Goal: Task Accomplishment & Management: Use online tool/utility

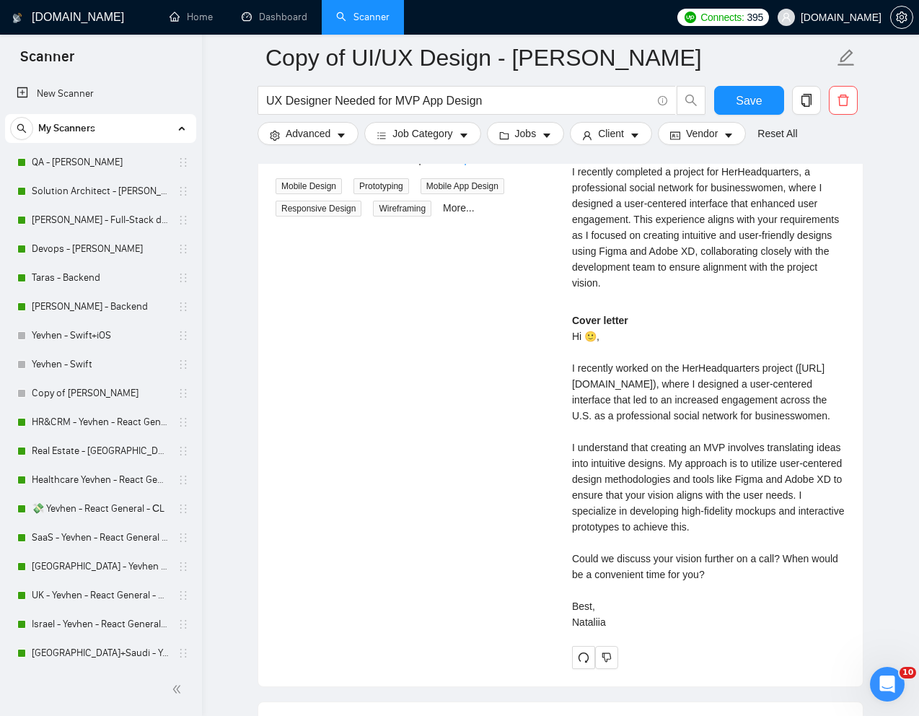
scroll to position [270, 0]
click at [496, 99] on input "UX Designer Needed for MVP App Design" at bounding box center [458, 101] width 385 height 18
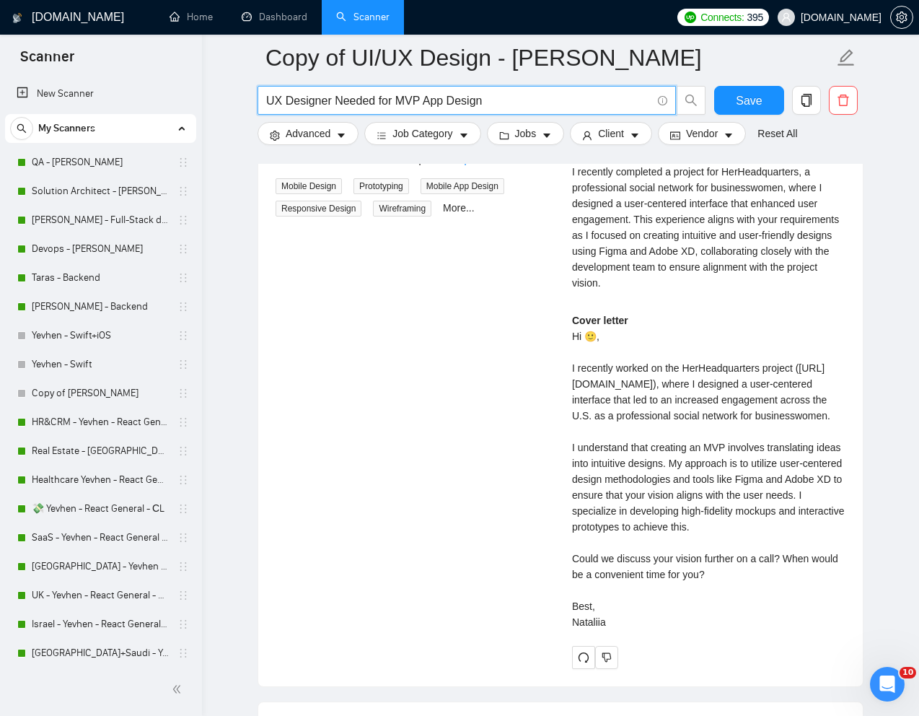
click at [496, 99] on input "UX Designer Needed for MVP App Design" at bounding box center [458, 101] width 385 height 18
paste input "/Design change for GlobalPropertyGuide.com"
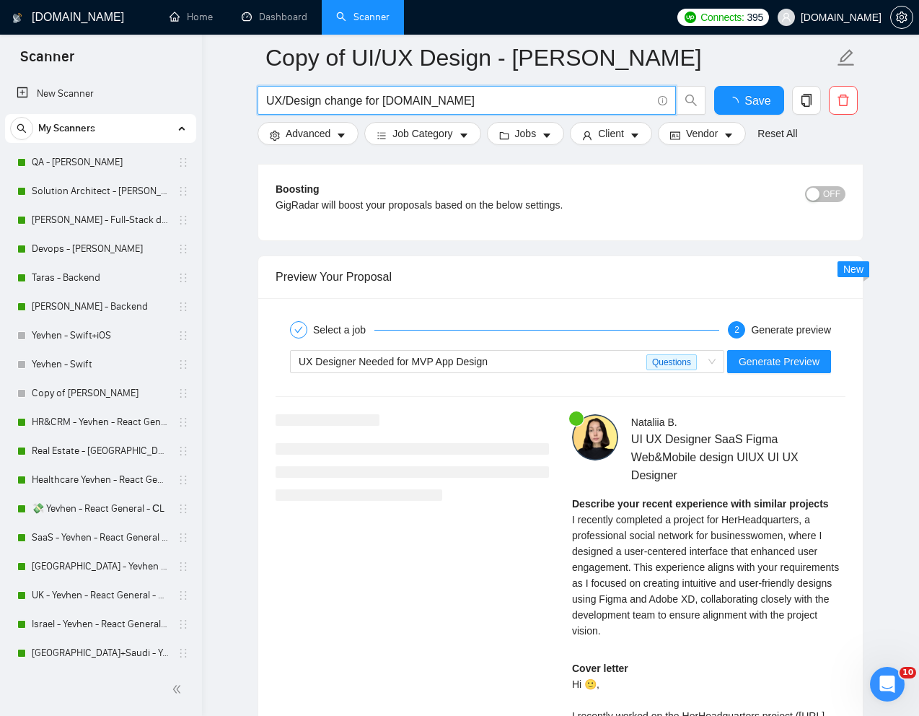
scroll to position [2735, 0]
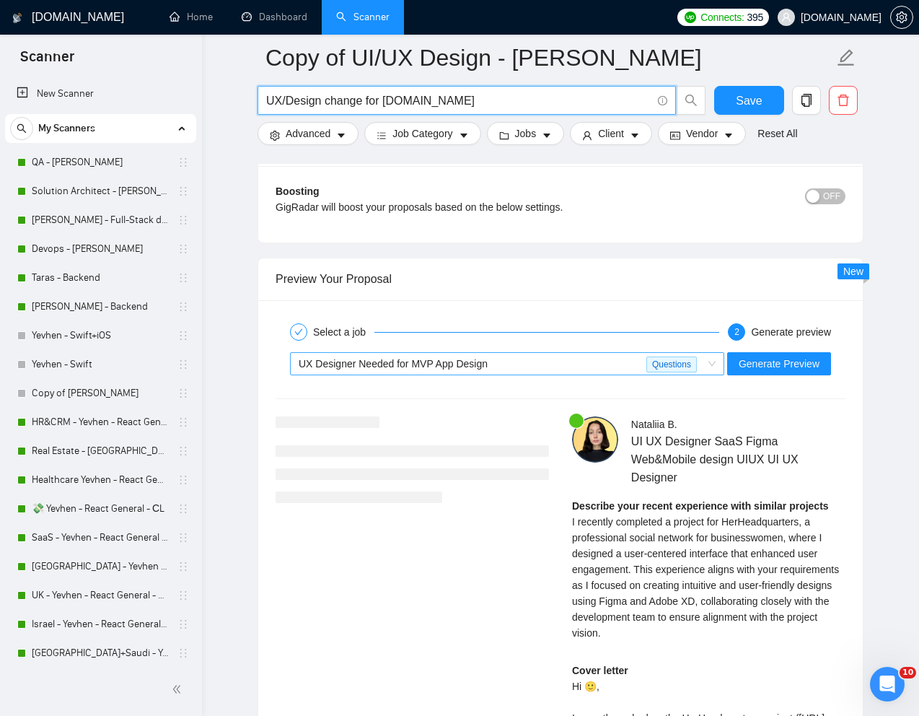
click at [599, 366] on div "UX Designer Needed for MVP App Design" at bounding box center [473, 364] width 348 height 22
type input "UX/Design change for GlobalPropertyGuide.com"
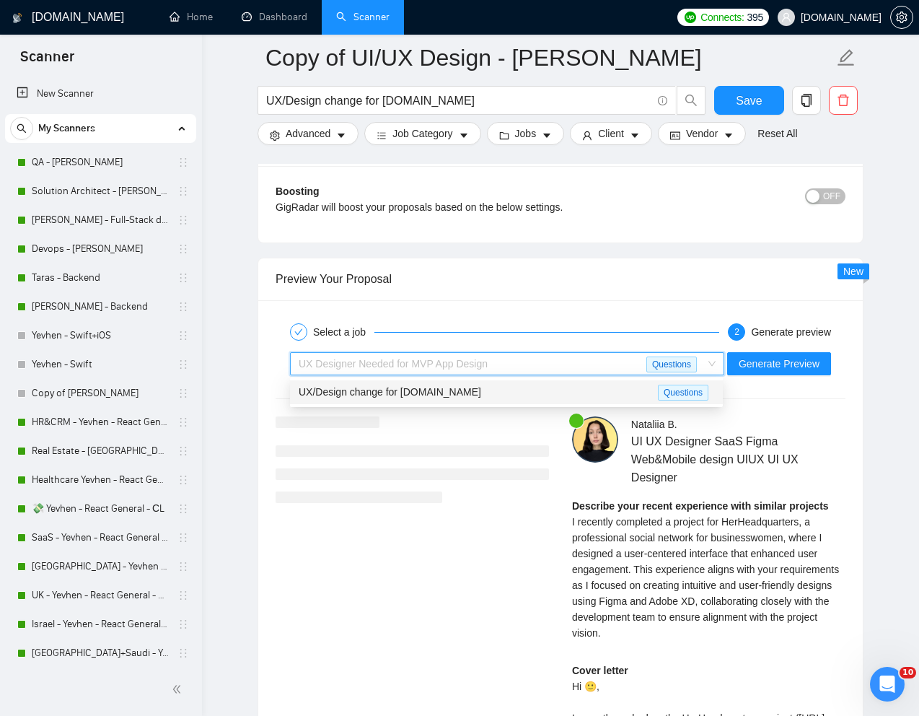
click at [527, 395] on div "UX/Design change for GlobalPropertyGuide.com" at bounding box center [478, 392] width 359 height 17
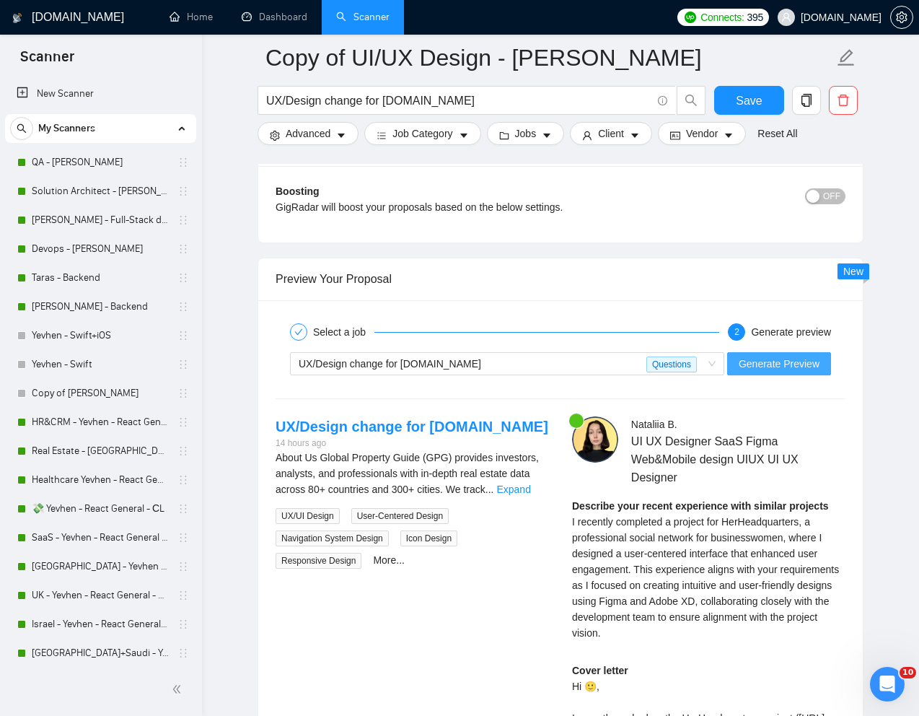
click at [791, 364] on span "Generate Preview" at bounding box center [779, 364] width 81 height 16
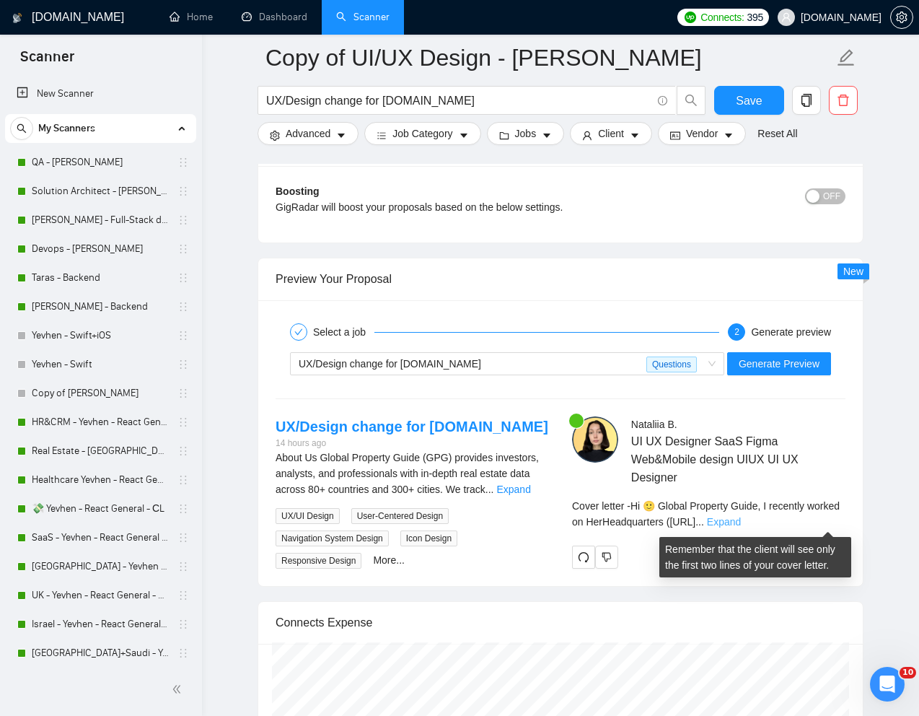
click at [741, 519] on link "Expand" at bounding box center [724, 522] width 34 height 12
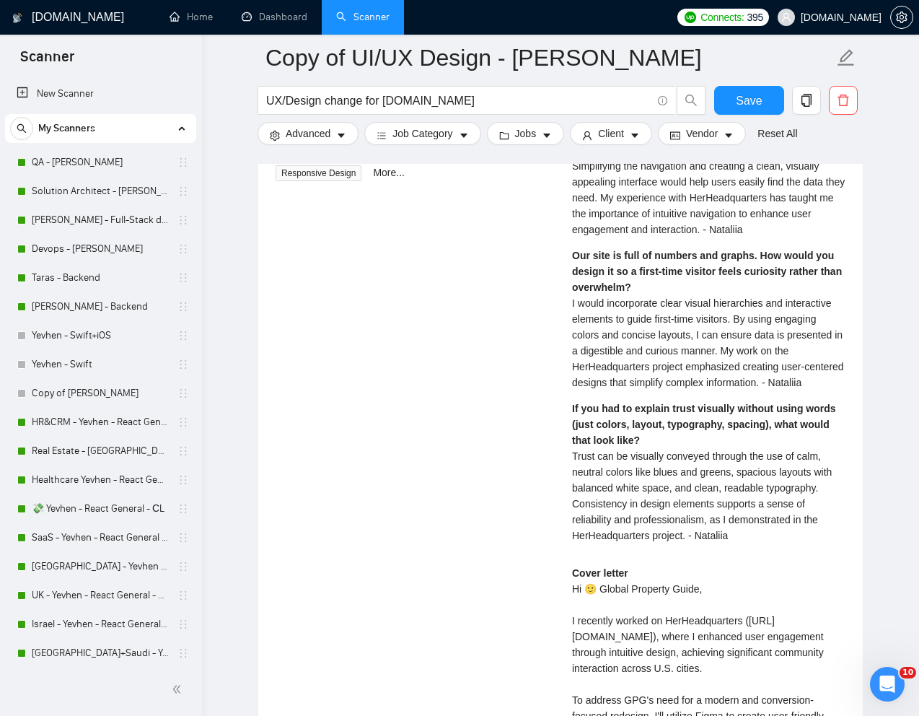
scroll to position [3162, 0]
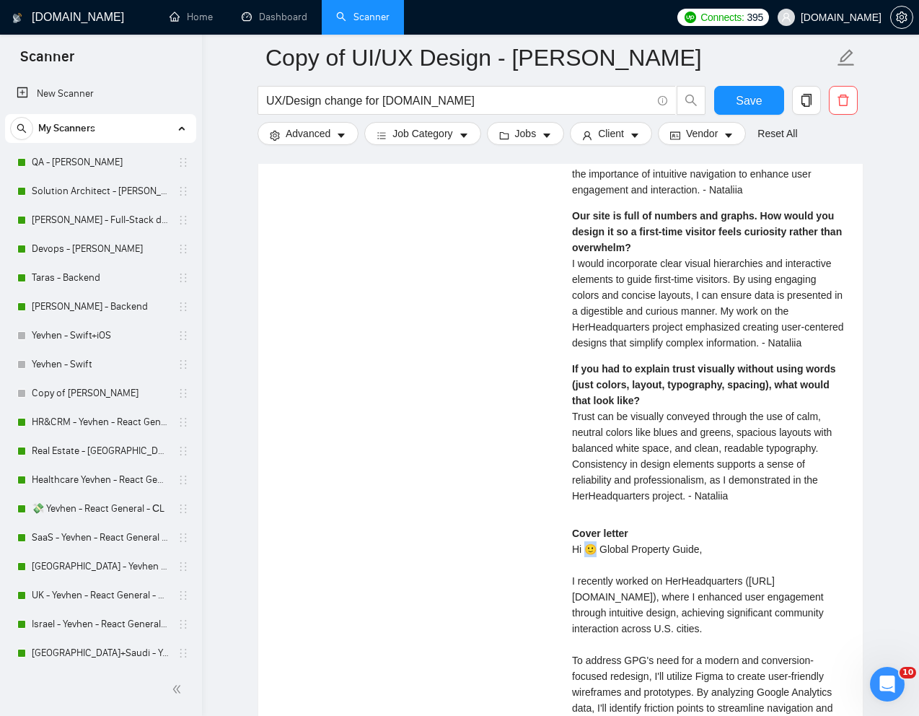
drag, startPoint x: 598, startPoint y: 566, endPoint x: 587, endPoint y: 566, distance: 10.8
click at [587, 566] on div "Cover letter Hi 🙂 Global Property Guide, I recently worked on HerHeadquarters (…" at bounding box center [708, 699] width 273 height 349
copy div "🙂"
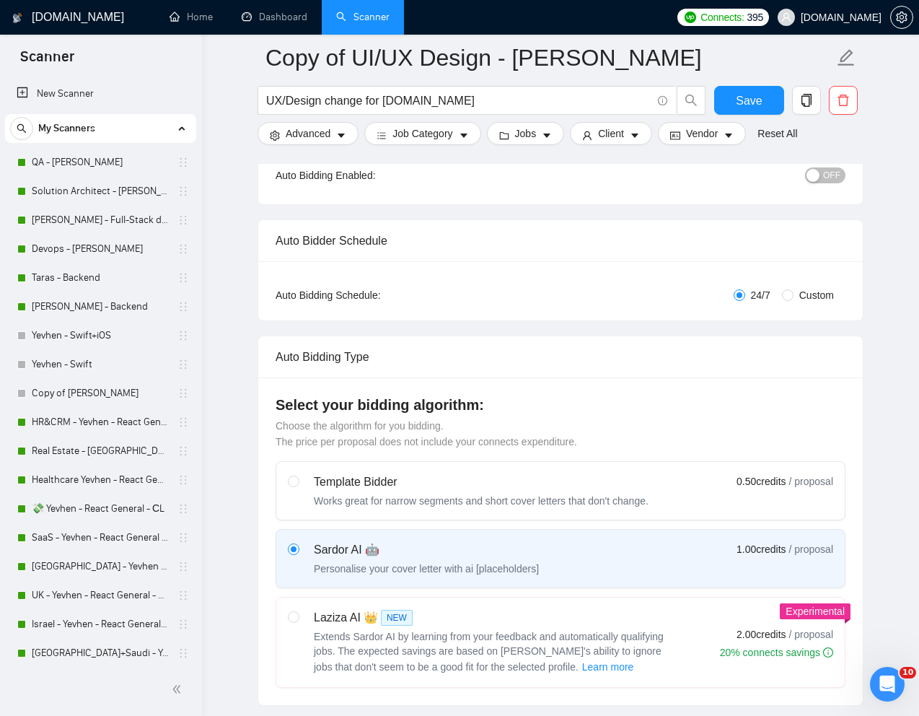
scroll to position [0, 0]
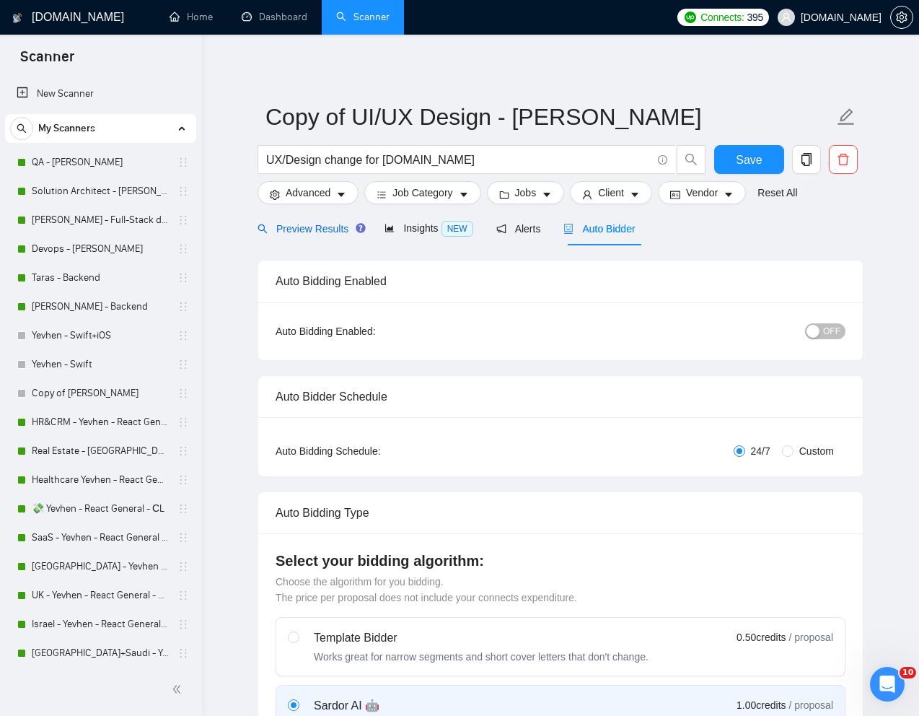
click at [311, 224] on span "Preview Results" at bounding box center [310, 229] width 104 height 12
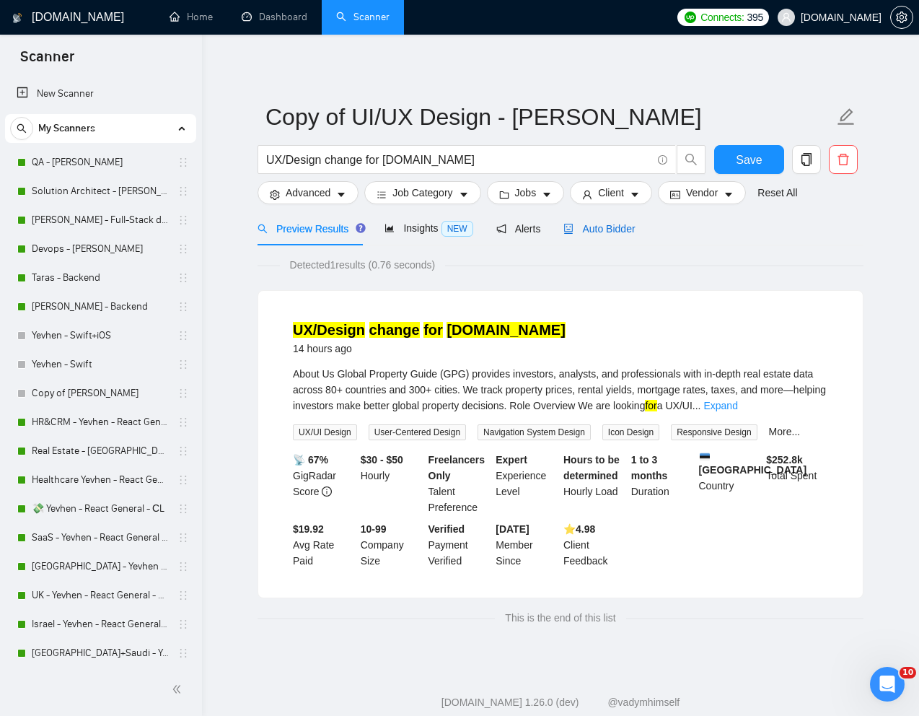
click at [628, 223] on span "Auto Bidder" at bounding box center [599, 229] width 71 height 12
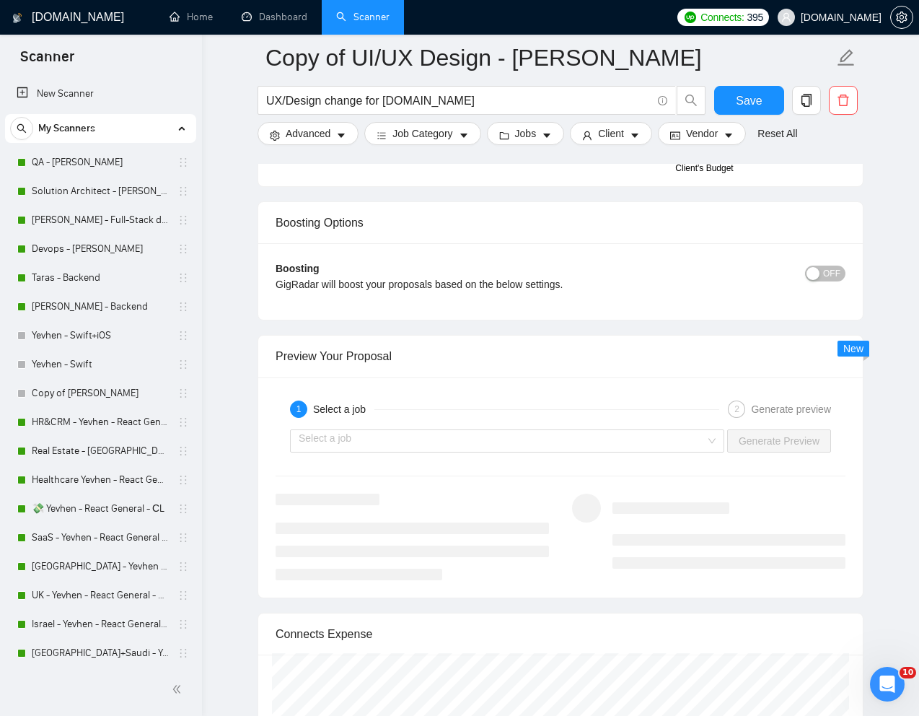
scroll to position [2841, 0]
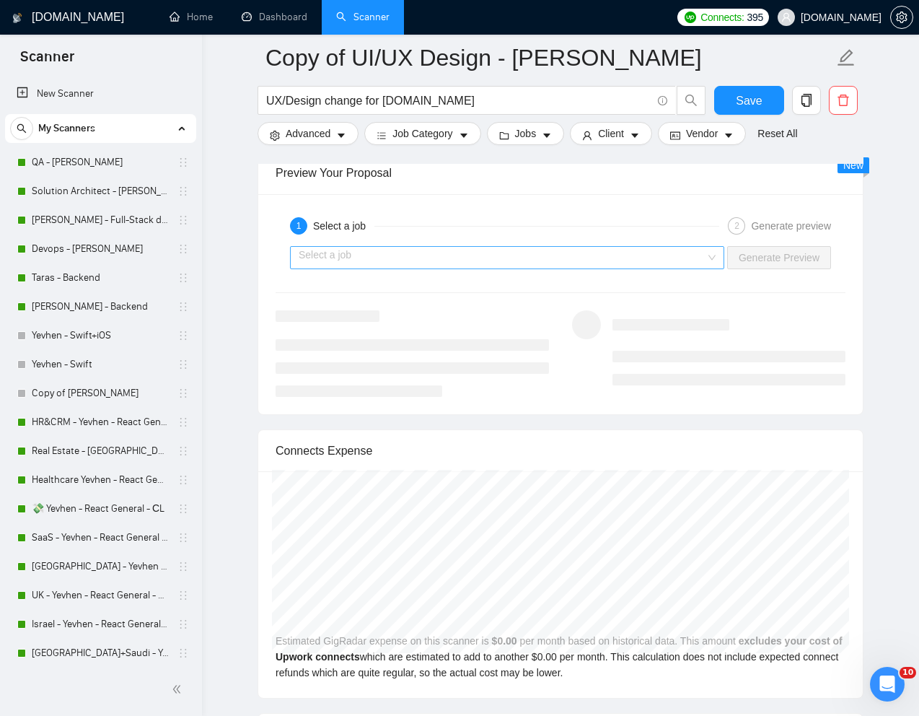
click at [689, 256] on input "search" at bounding box center [502, 258] width 407 height 22
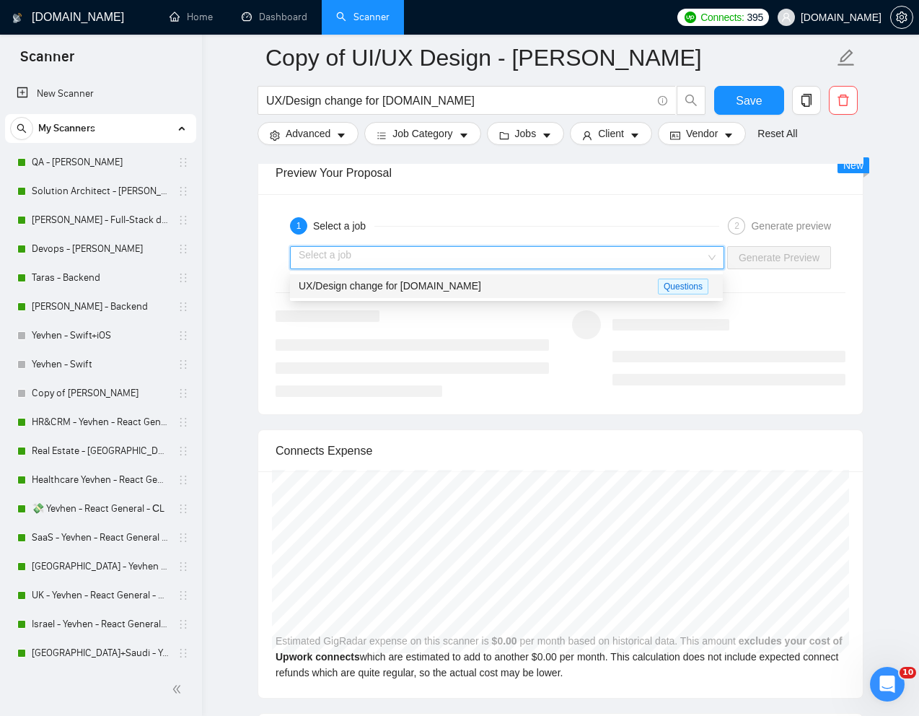
click at [554, 288] on div "UX/Design change for GlobalPropertyGuide.com" at bounding box center [478, 286] width 359 height 17
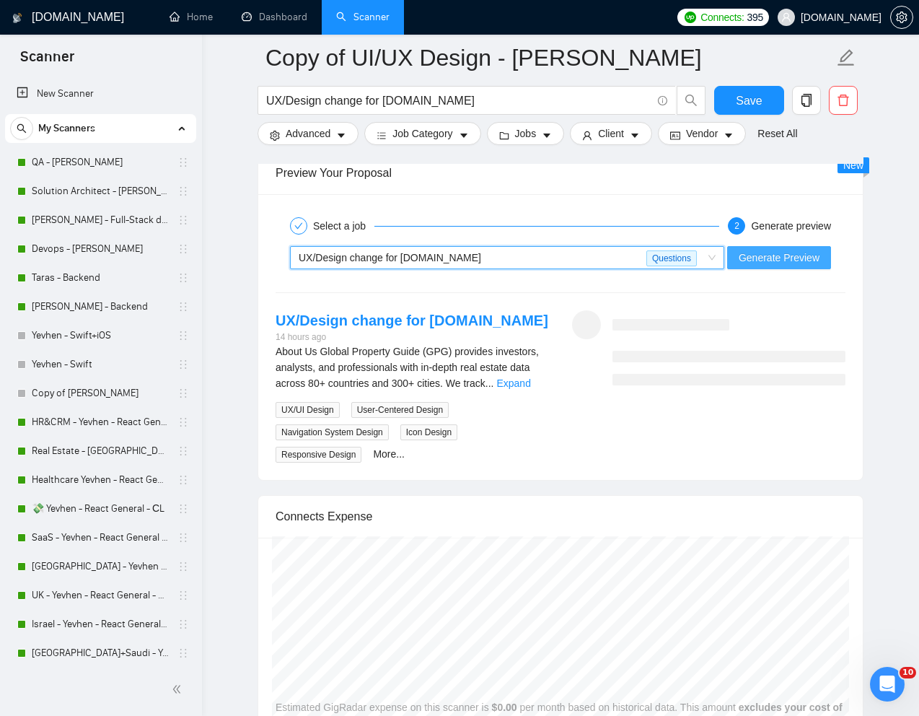
click at [792, 261] on span "Generate Preview" at bounding box center [779, 258] width 81 height 16
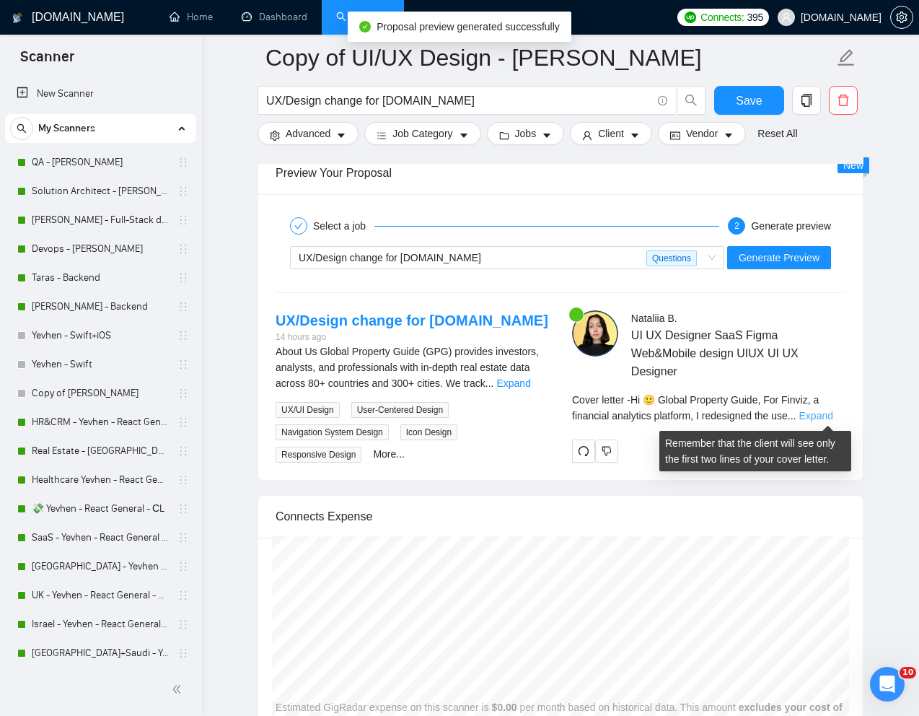
click at [828, 416] on link "Expand" at bounding box center [816, 416] width 34 height 12
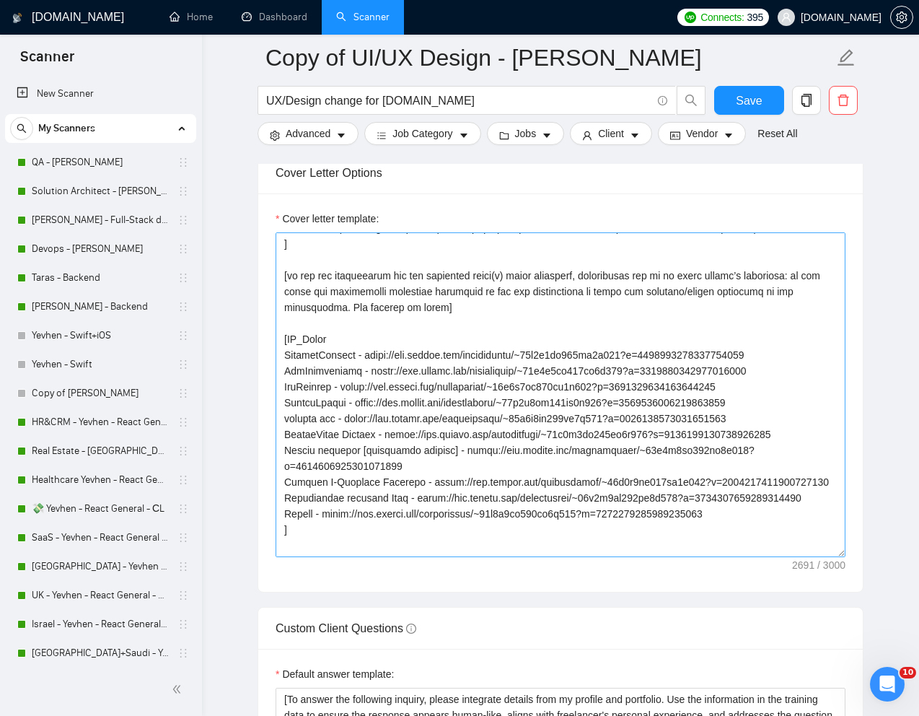
scroll to position [203, 0]
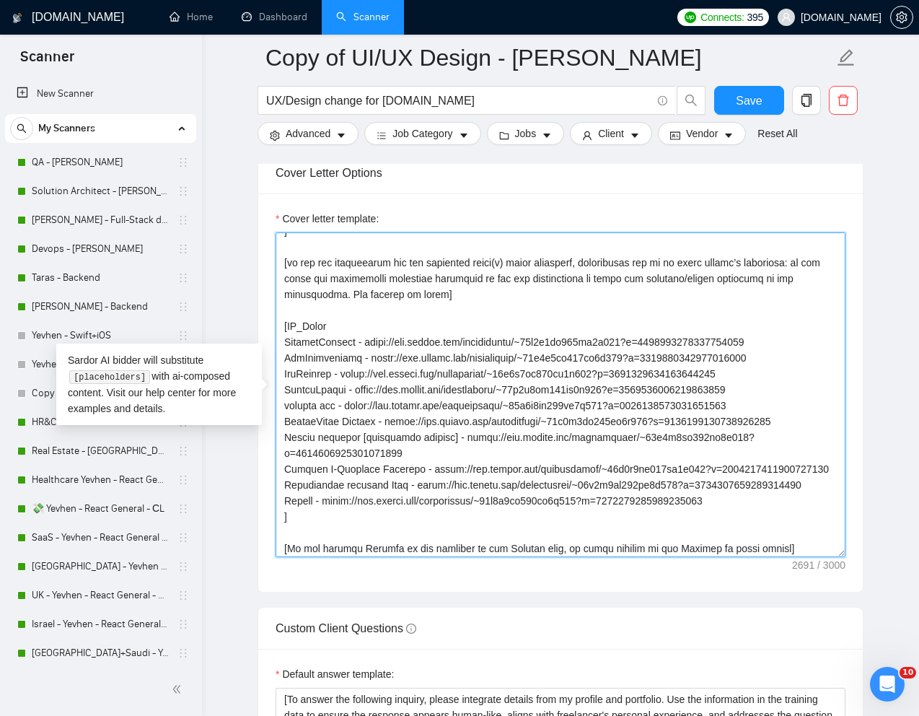
drag, startPoint x: 284, startPoint y: 341, endPoint x: 777, endPoint y: 407, distance: 497.2
click at [777, 407] on textarea "Cover letter template:" at bounding box center [561, 394] width 570 height 325
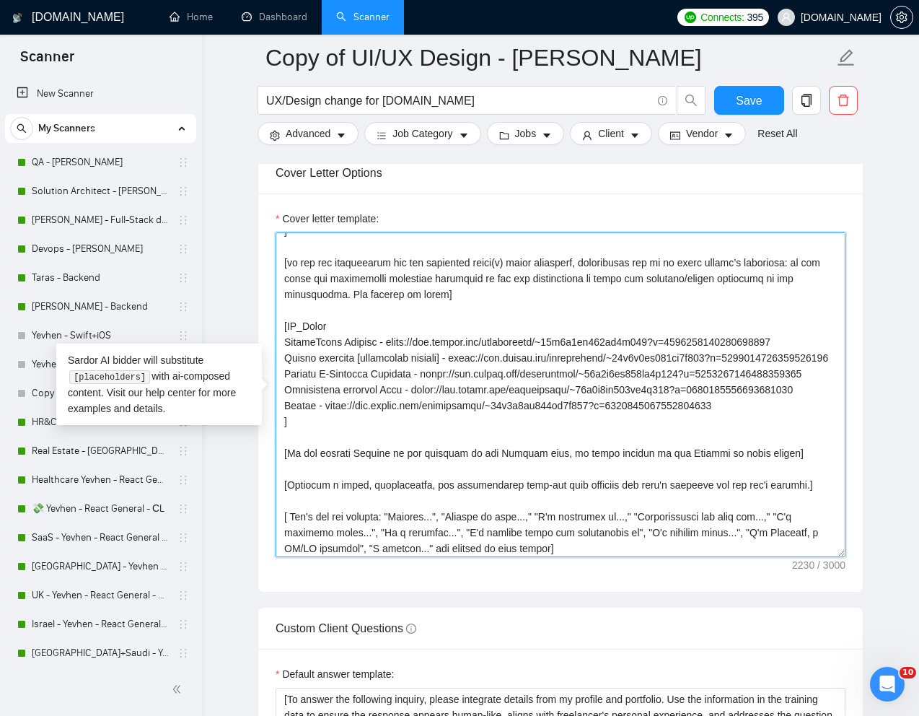
drag, startPoint x: 284, startPoint y: 359, endPoint x: 750, endPoint y: 443, distance: 472.8
click at [750, 443] on textarea "Cover letter template:" at bounding box center [561, 394] width 570 height 325
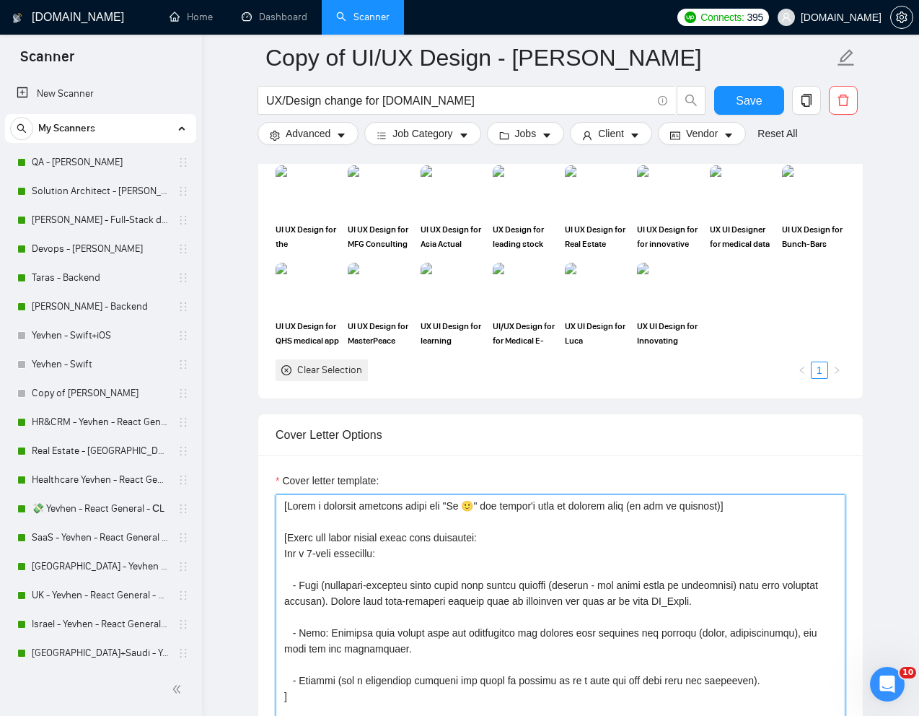
scroll to position [1275, 0]
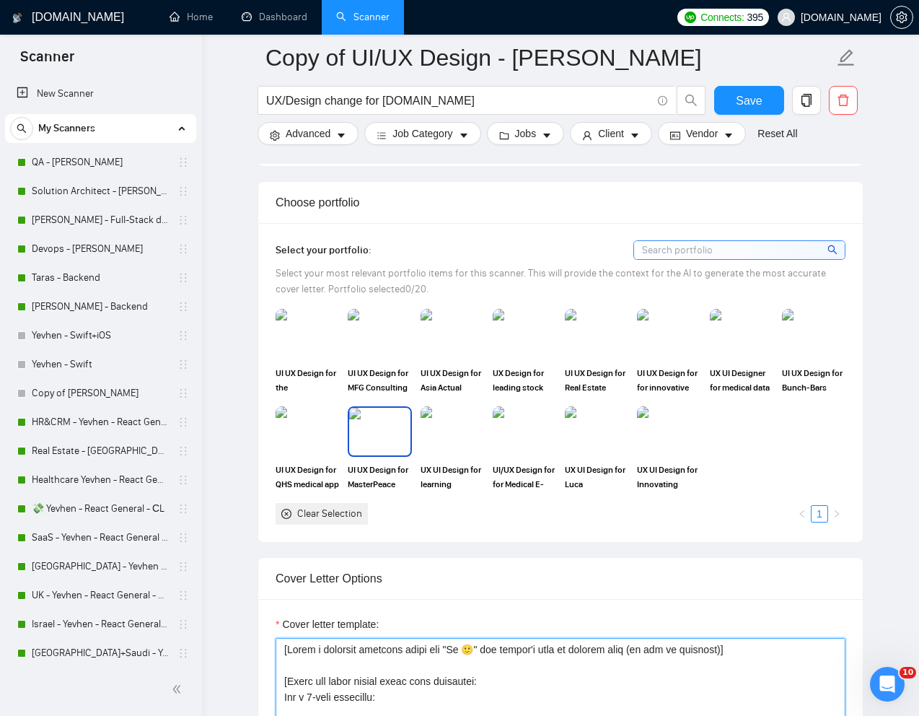
type textarea "[Write a personal greeting using the "Hi 🙂" and client's name or company name (…"
click at [378, 434] on img at bounding box center [379, 432] width 61 height 48
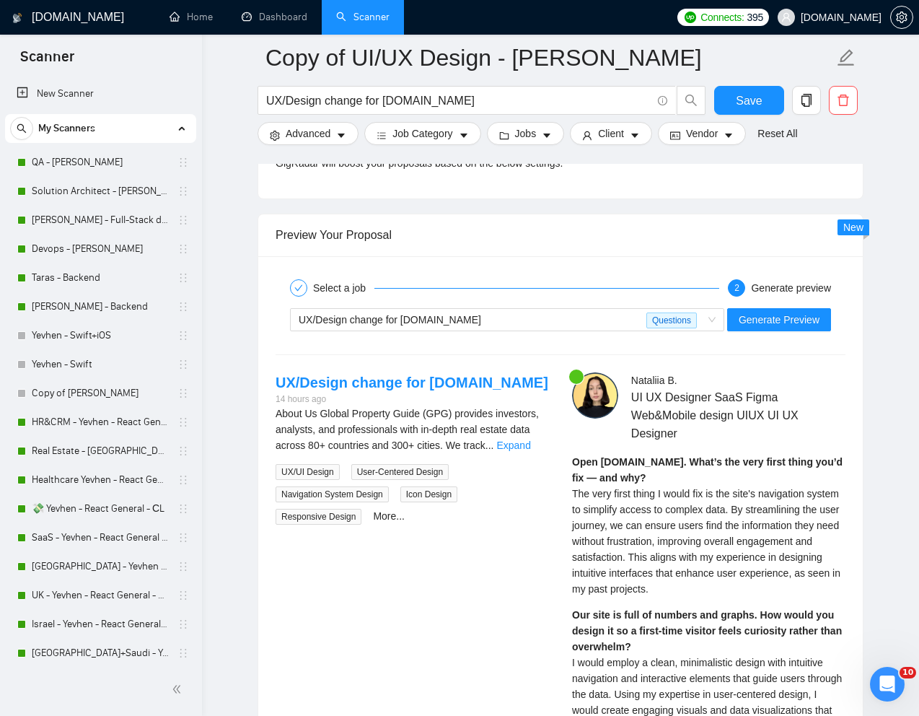
scroll to position [2820, 0]
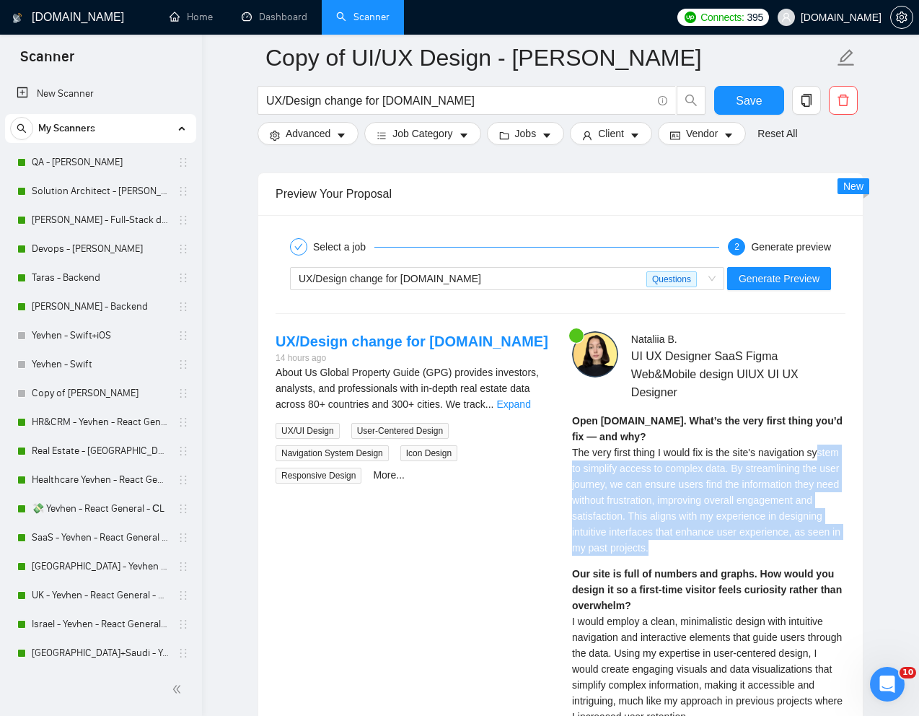
drag, startPoint x: 782, startPoint y: 547, endPoint x: 584, endPoint y: 468, distance: 213.0
click at [584, 468] on div "Open GlobalPropertyGuide.com. What’s the very first thing you’d fix — and why? …" at bounding box center [708, 484] width 273 height 143
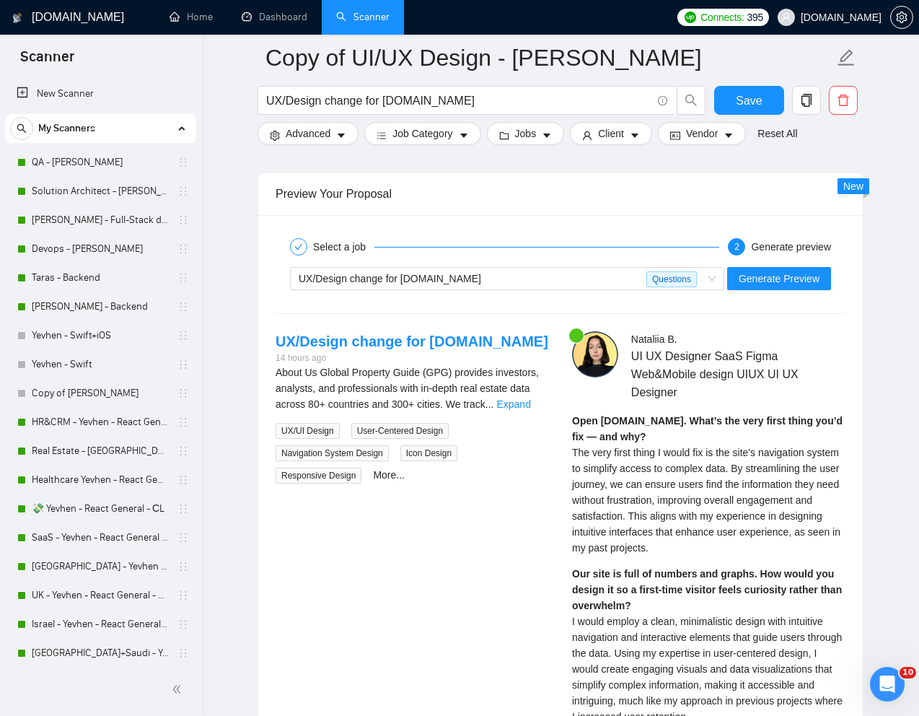
click at [643, 473] on span "The very first thing I would fix is the site's navigation system to simplify ac…" at bounding box center [706, 500] width 268 height 107
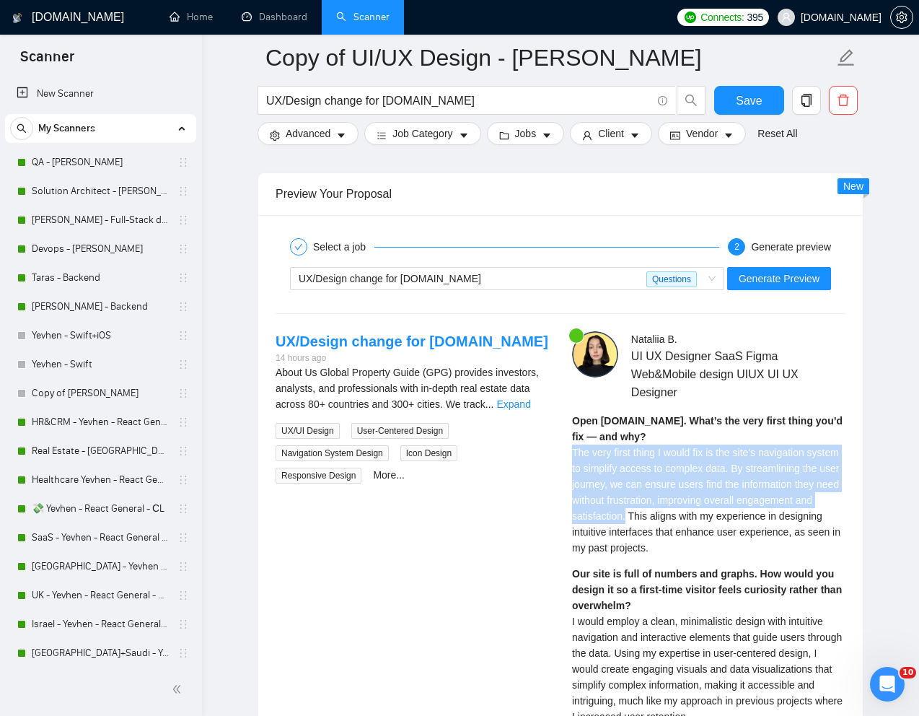
drag, startPoint x: 568, startPoint y: 454, endPoint x: 742, endPoint y: 514, distance: 184.6
copy span "The very first thing I would fix is the site's navigation system to simplify ac…"
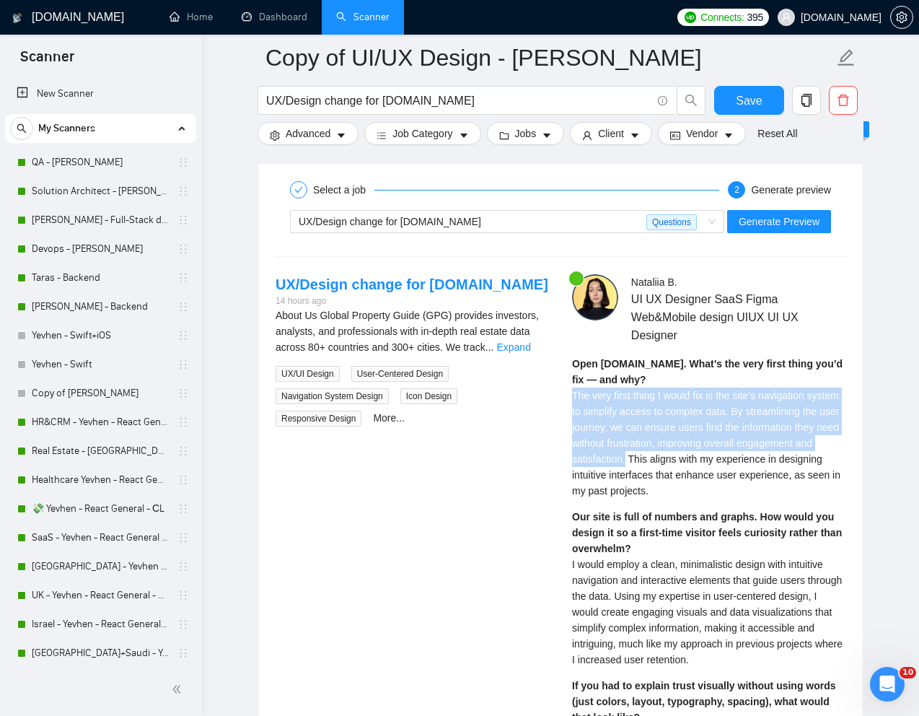
scroll to position [2880, 0]
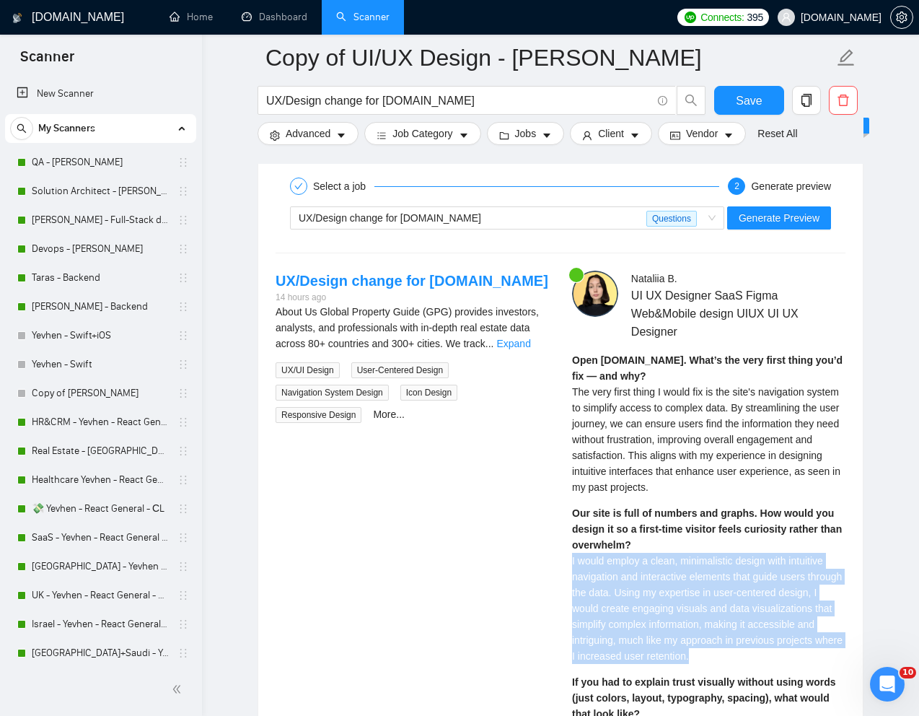
drag, startPoint x: 812, startPoint y: 657, endPoint x: 553, endPoint y: 558, distance: 277.2
copy span "I would employ a clean, minimalistic design with intuitive navigation and inter…"
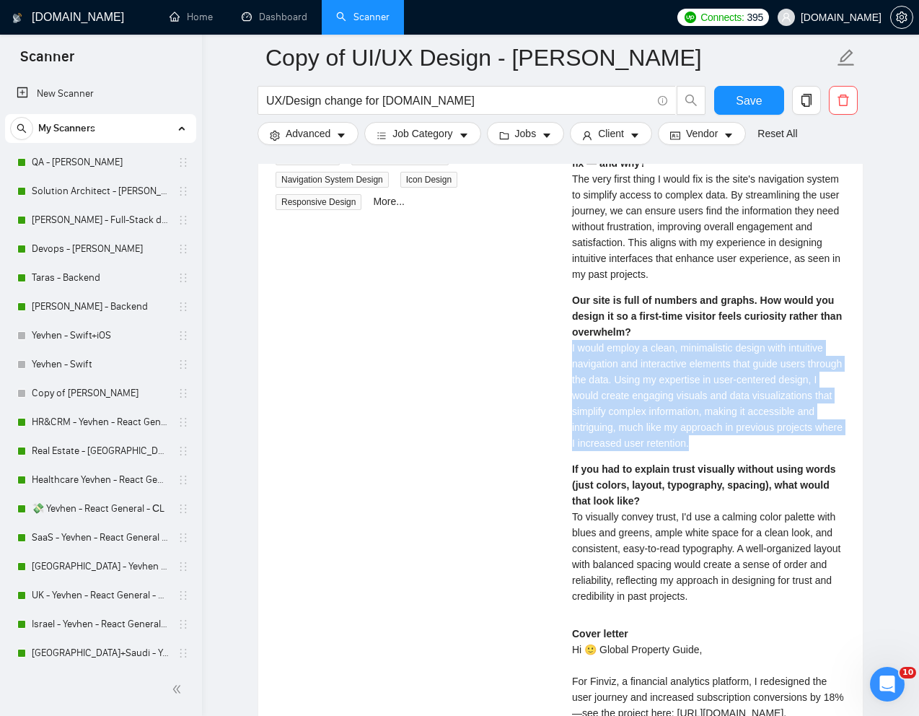
scroll to position [3095, 0]
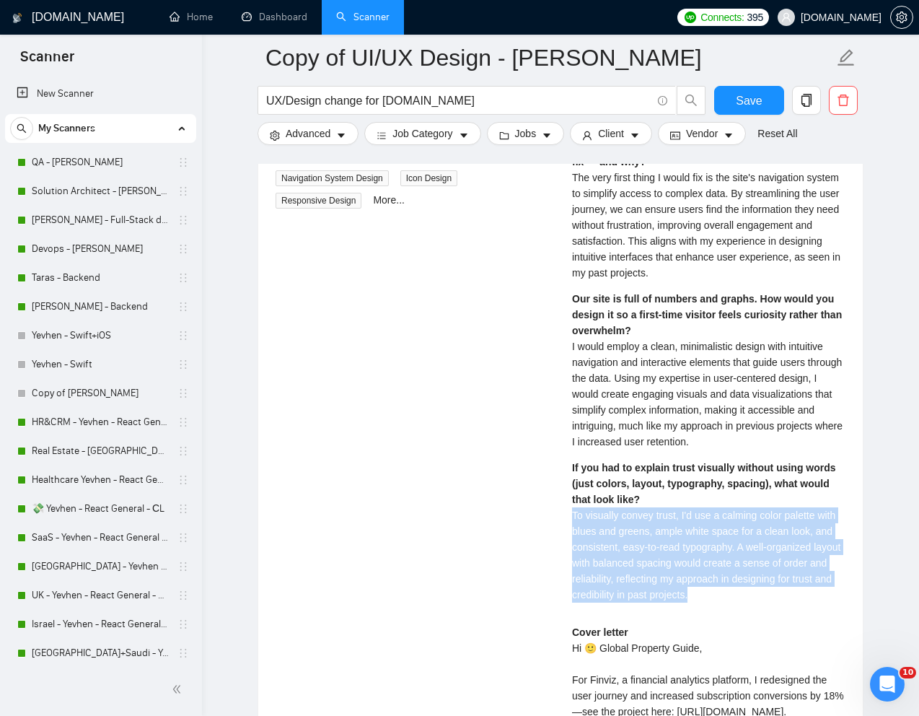
drag, startPoint x: 571, startPoint y: 519, endPoint x: 812, endPoint y: 592, distance: 251.3
click at [812, 592] on div "If you had to explain trust visually without using words (just colors, layout, …" at bounding box center [708, 531] width 273 height 143
copy span "To visually convey trust, I'd use a calming color palette with blues and greens…"
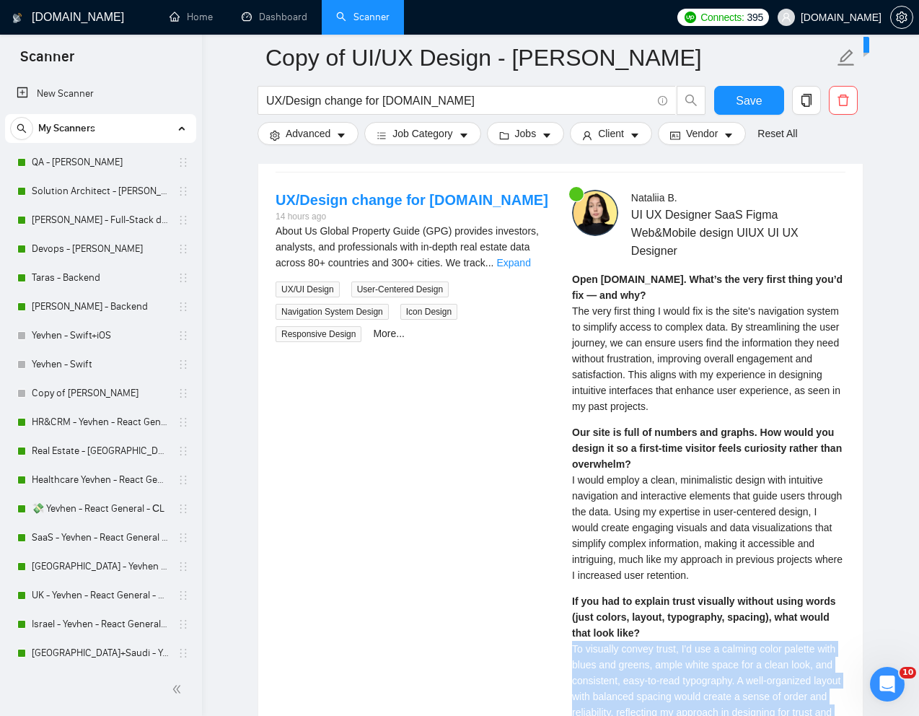
scroll to position [2866, 0]
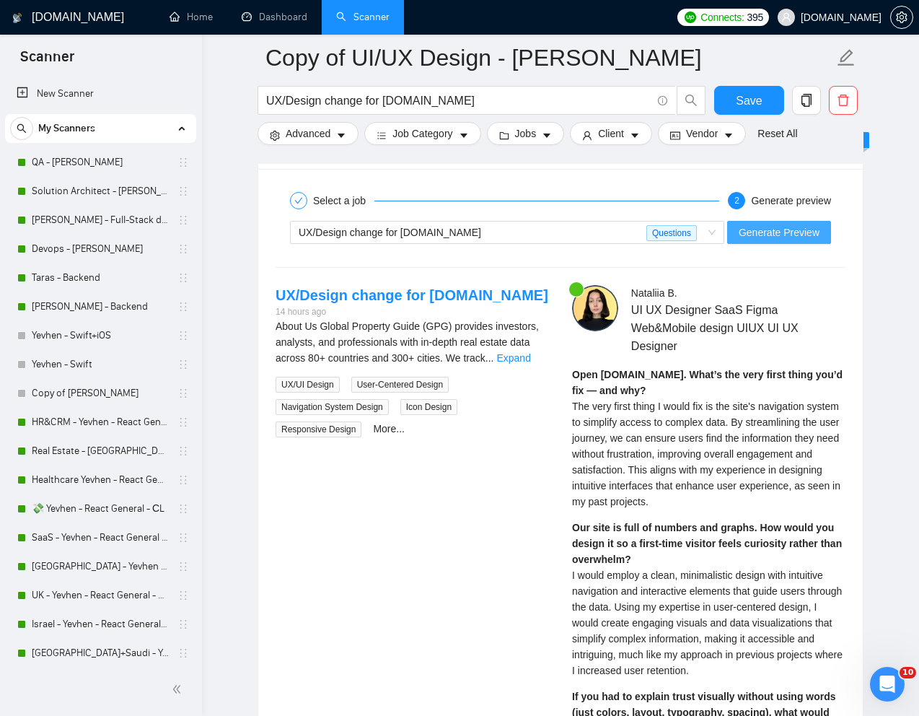
click at [771, 232] on span "Generate Preview" at bounding box center [779, 232] width 81 height 16
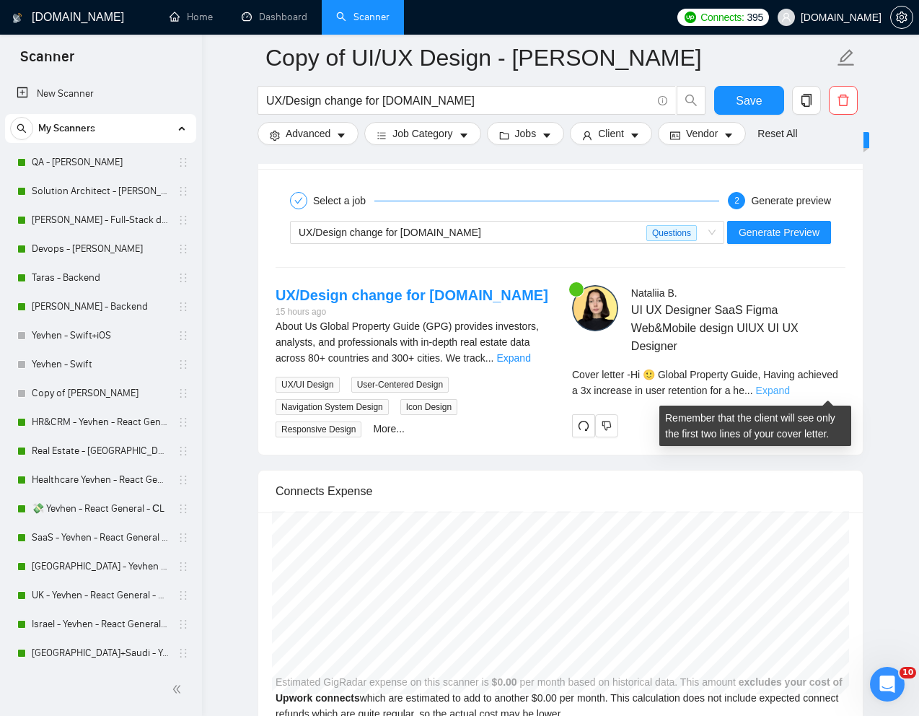
click at [790, 393] on link "Expand" at bounding box center [773, 391] width 34 height 12
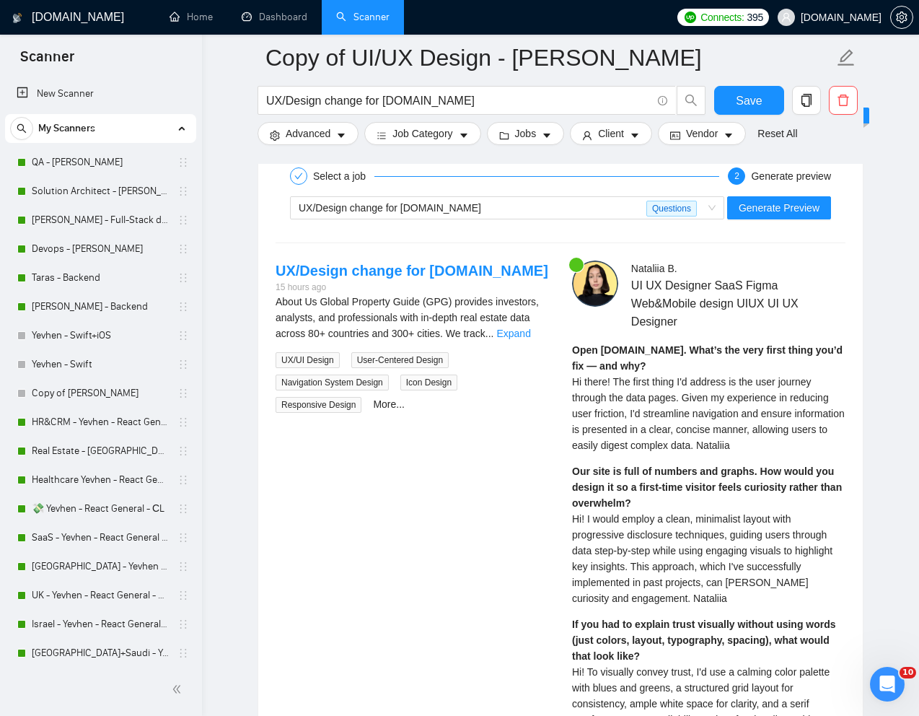
scroll to position [2797, 0]
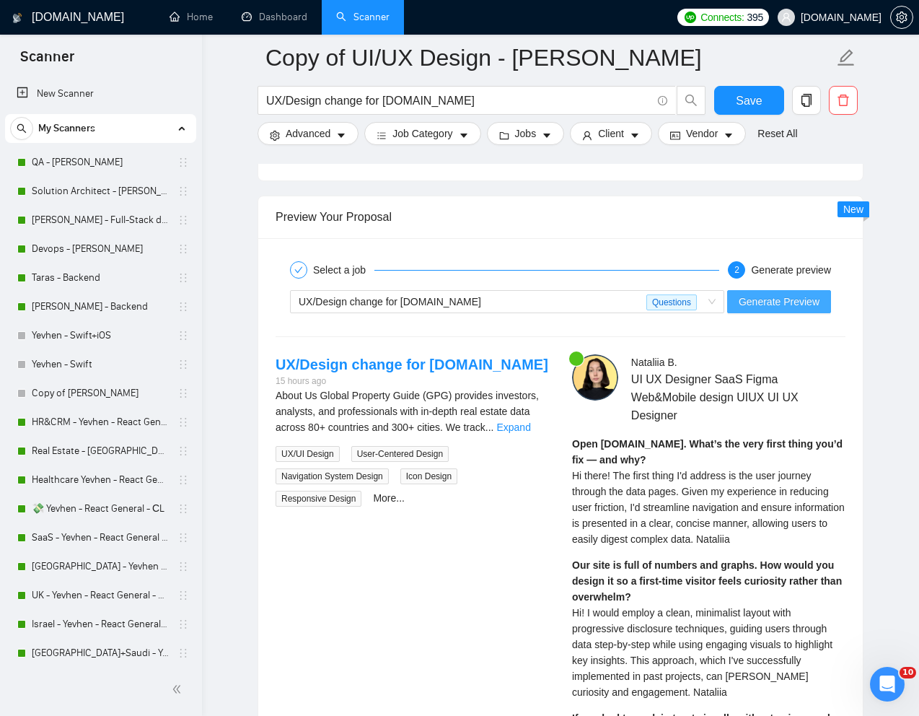
click at [787, 300] on span "Generate Preview" at bounding box center [779, 302] width 81 height 16
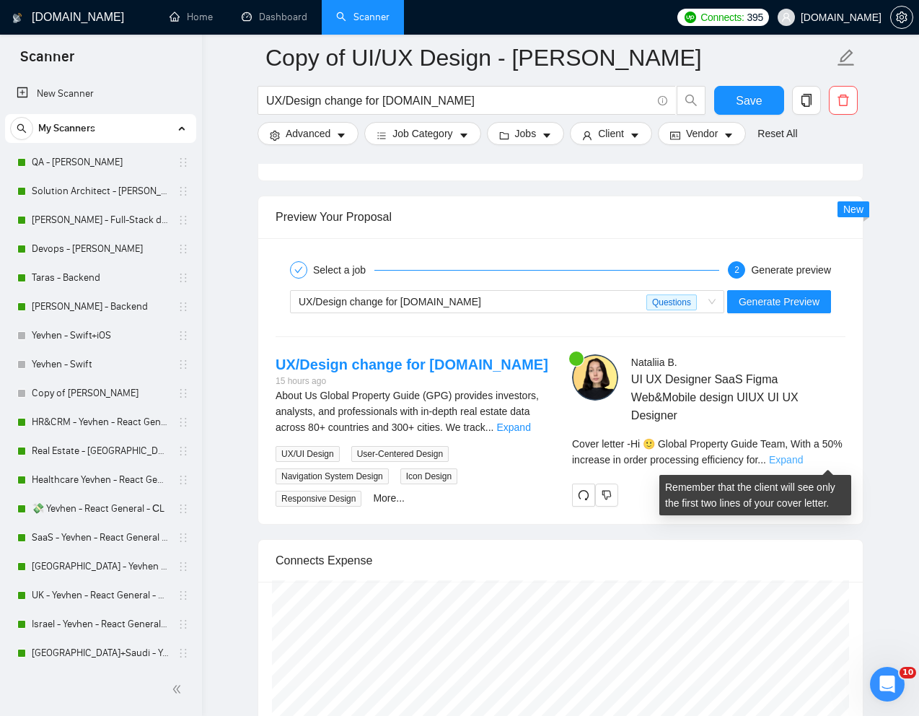
click at [803, 458] on link "Expand" at bounding box center [786, 460] width 34 height 12
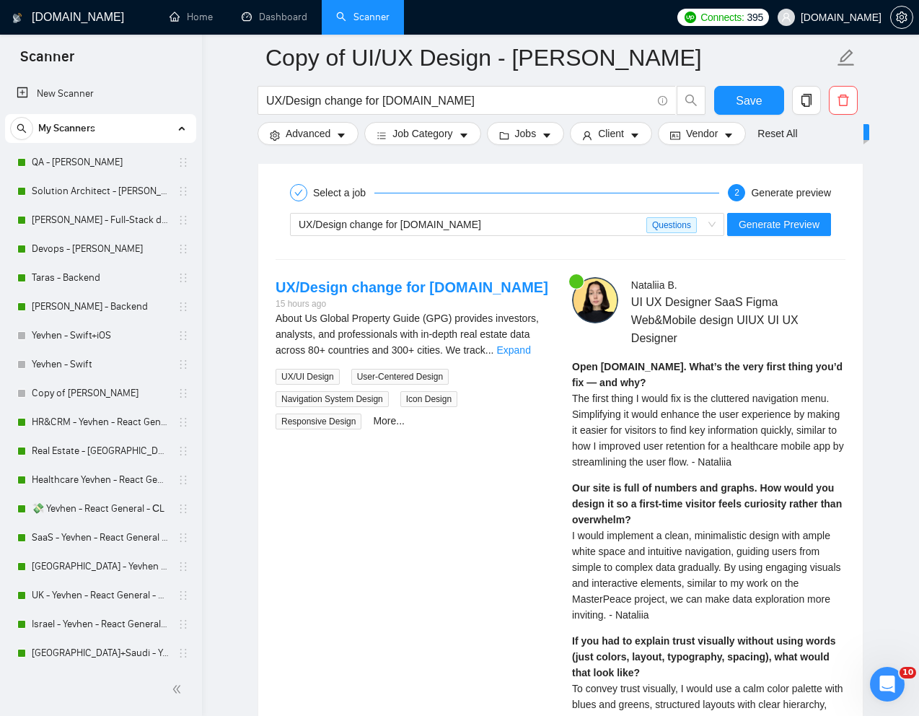
scroll to position [2872, 0]
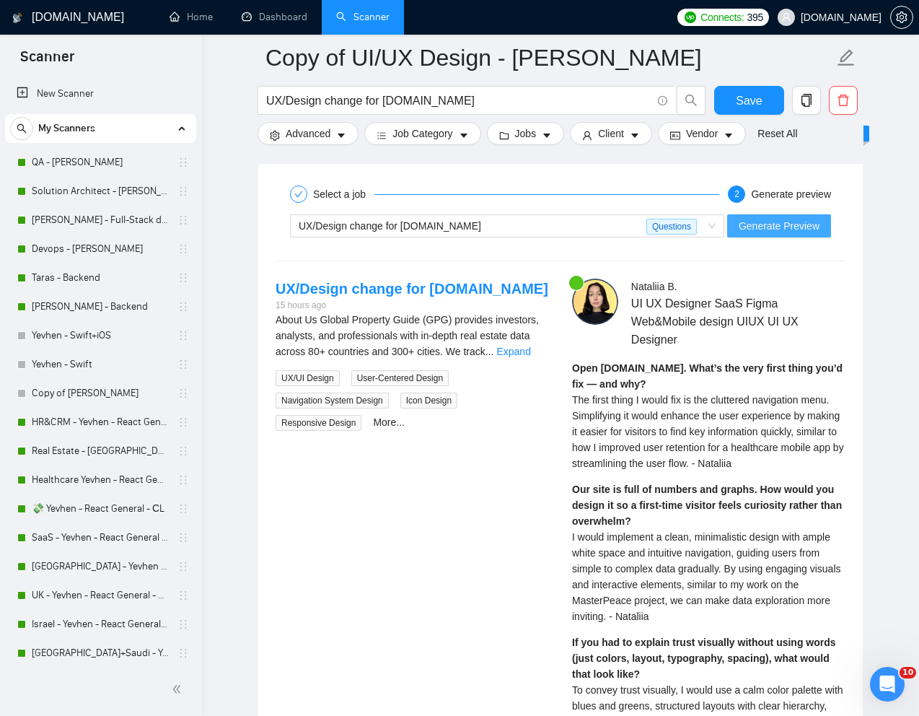
click at [788, 223] on span "Generate Preview" at bounding box center [779, 226] width 81 height 16
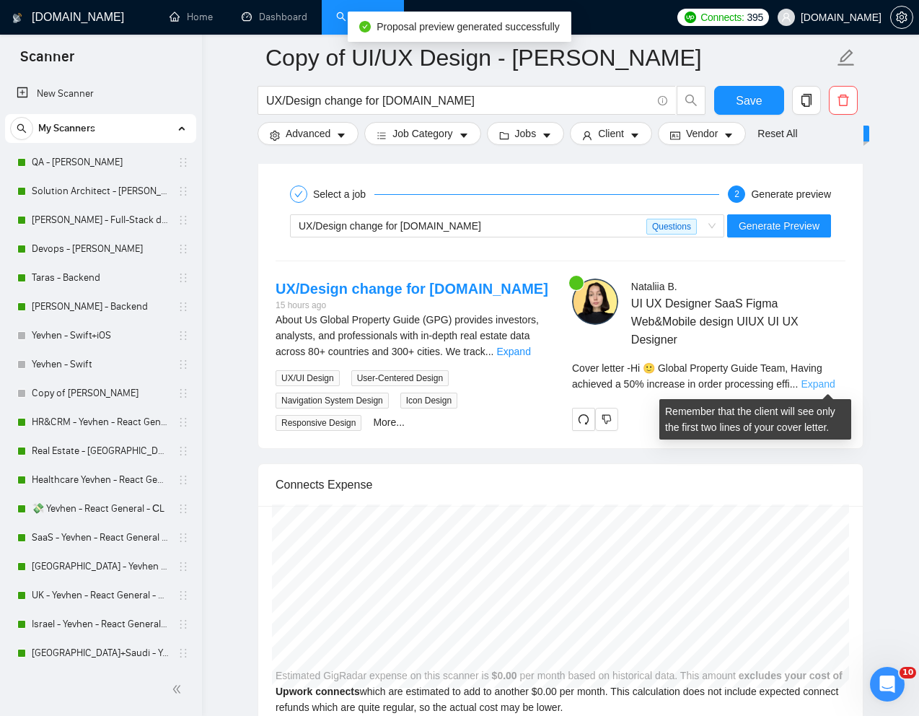
click at [830, 383] on link "Expand" at bounding box center [818, 384] width 34 height 12
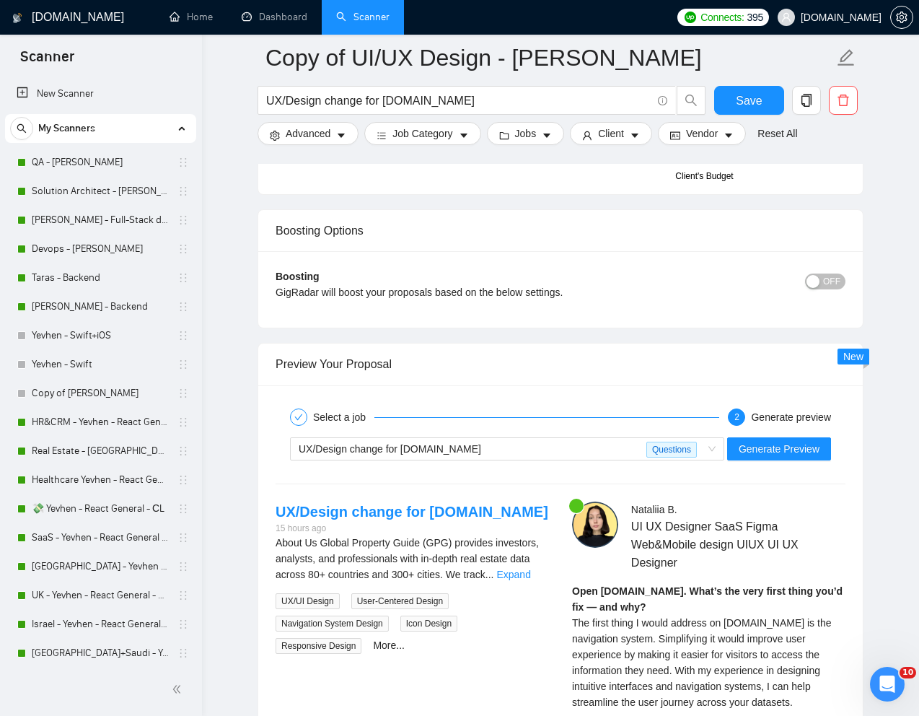
scroll to position [2727, 0]
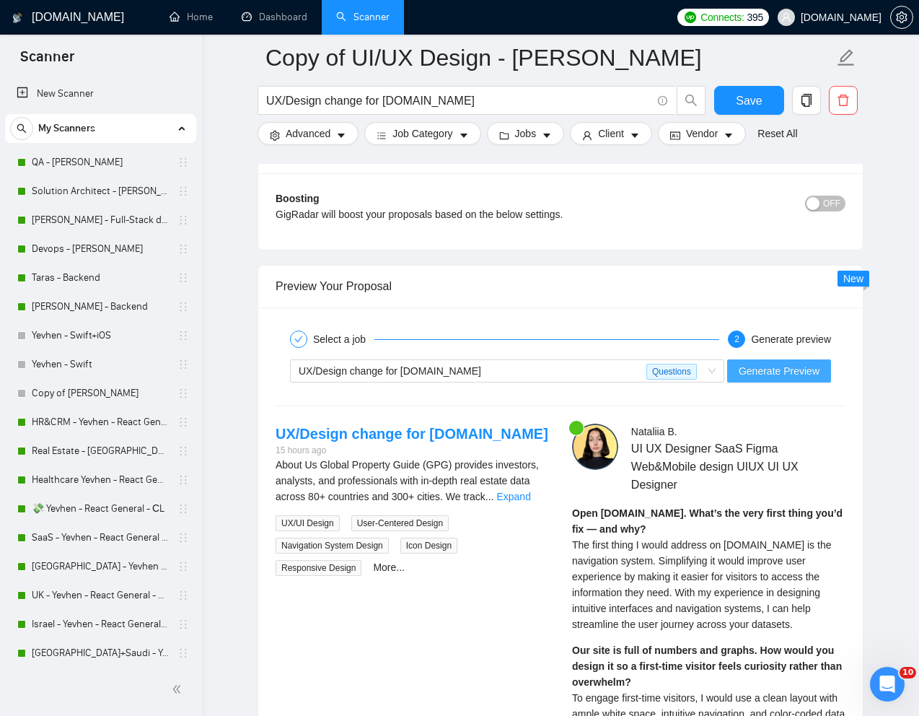
click at [771, 370] on span "Generate Preview" at bounding box center [779, 371] width 81 height 16
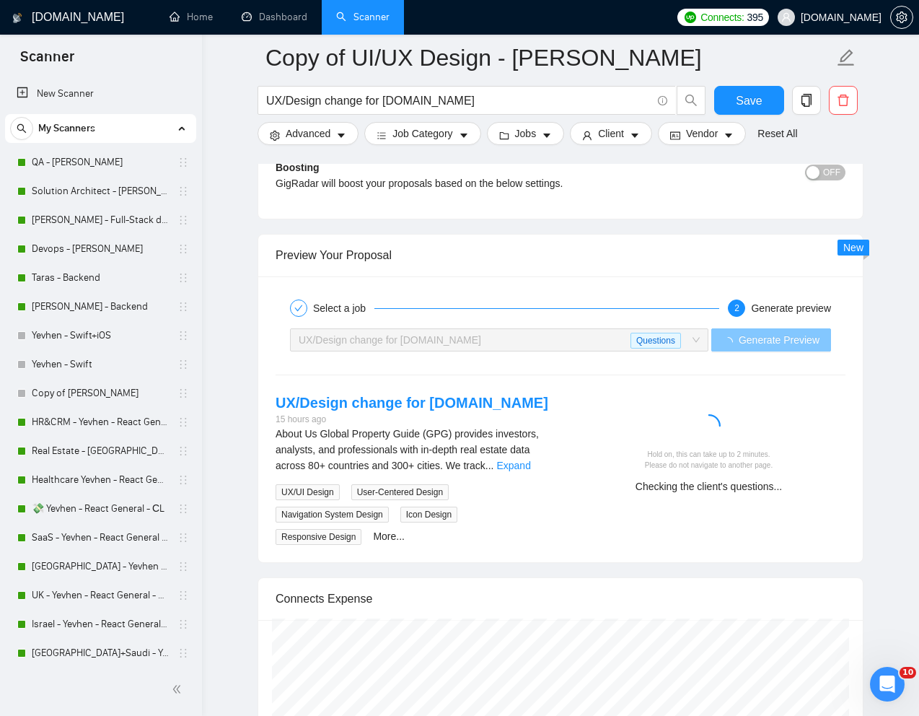
scroll to position [2761, 0]
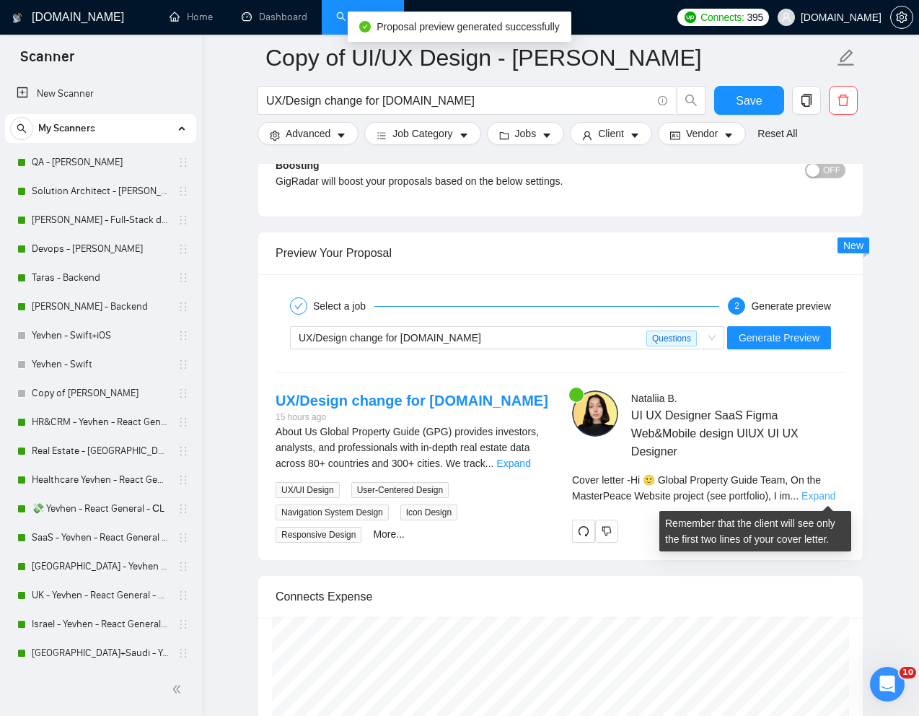
click at [836, 494] on link "Expand" at bounding box center [819, 496] width 34 height 12
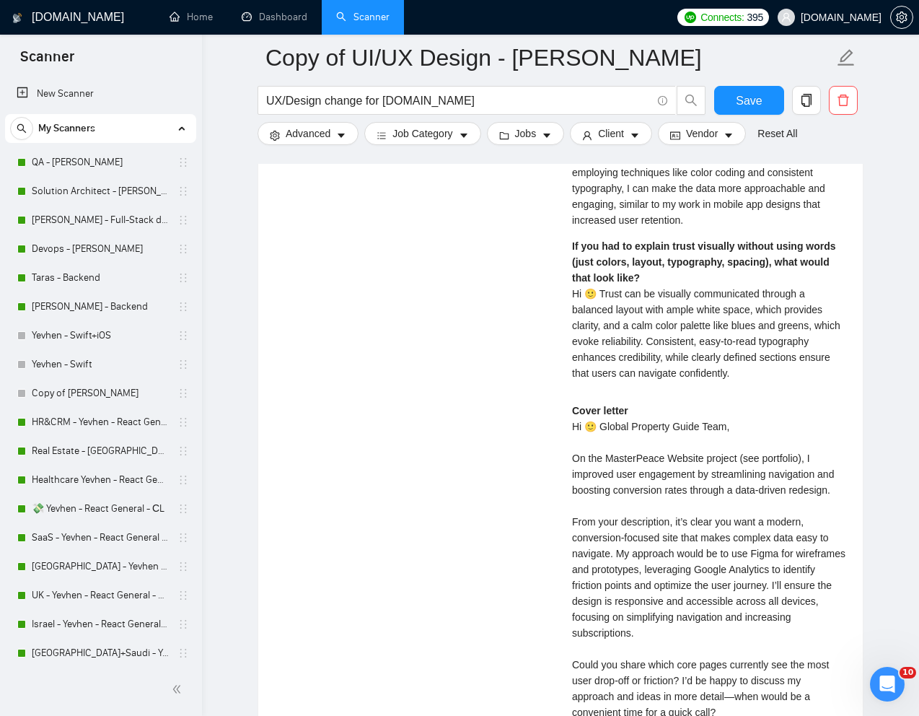
scroll to position [3302, 0]
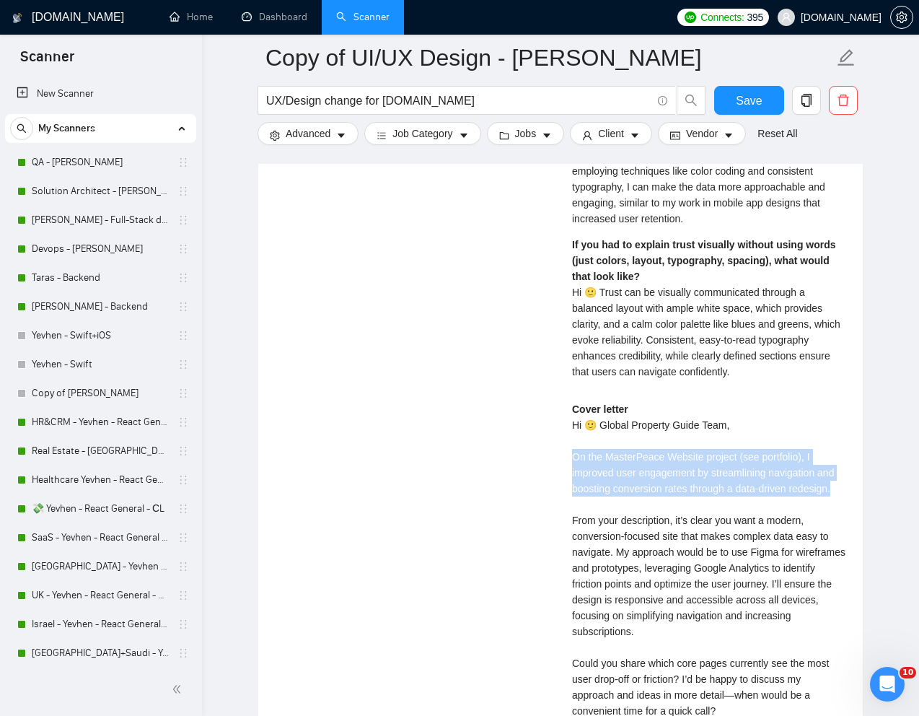
drag, startPoint x: 571, startPoint y: 470, endPoint x: 846, endPoint y: 504, distance: 277.7
click at [846, 504] on div "Nataliia B . UI UX Designer SaaS Figma Web&Mobile design UIUX UI UX Designer Op…" at bounding box center [709, 327] width 297 height 956
copy div "n the MasterPeace Website project (see portfolio), I improved user engagement b…"
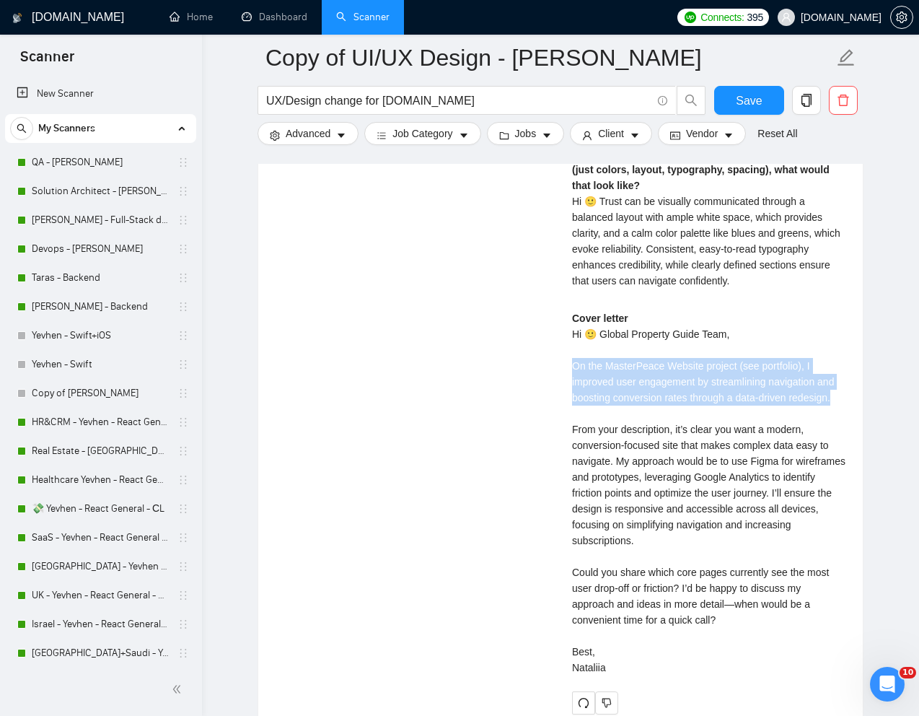
scroll to position [3396, 0]
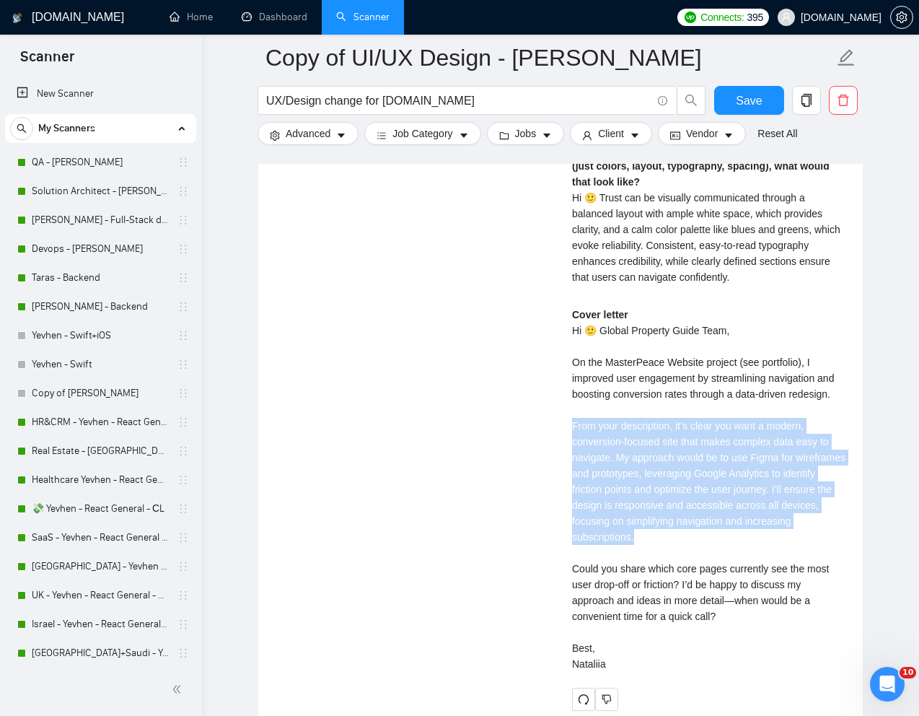
drag, startPoint x: 572, startPoint y: 440, endPoint x: 644, endPoint y: 556, distance: 136.7
click at [644, 556] on div "Cover letter Hi 🙂 Global Property Guide Team, On the MasterPeace Website projec…" at bounding box center [708, 489] width 273 height 365
copy div "rom your description, it’s clear you want a modern, conversion-focused site tha…"
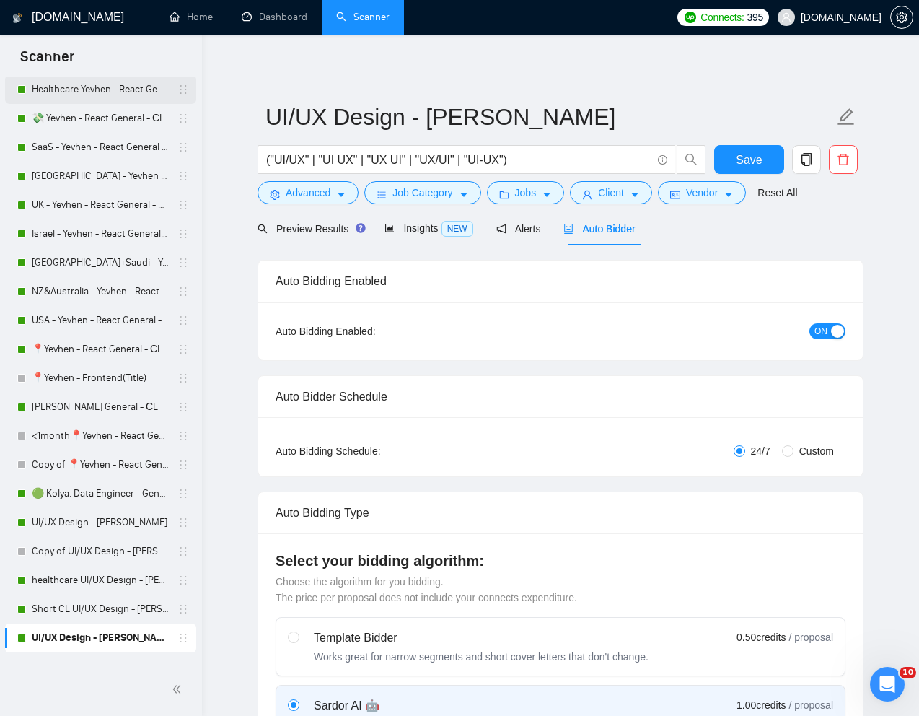
scroll to position [403, 0]
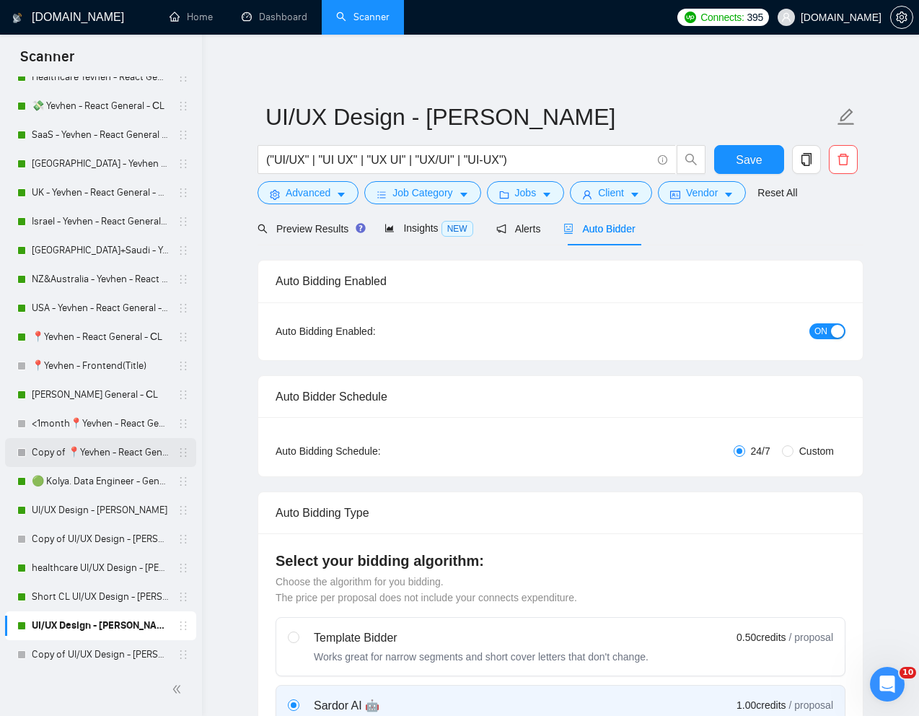
click at [67, 447] on link "Copy of 📍Yevhen - React General - СL" at bounding box center [100, 452] width 137 height 29
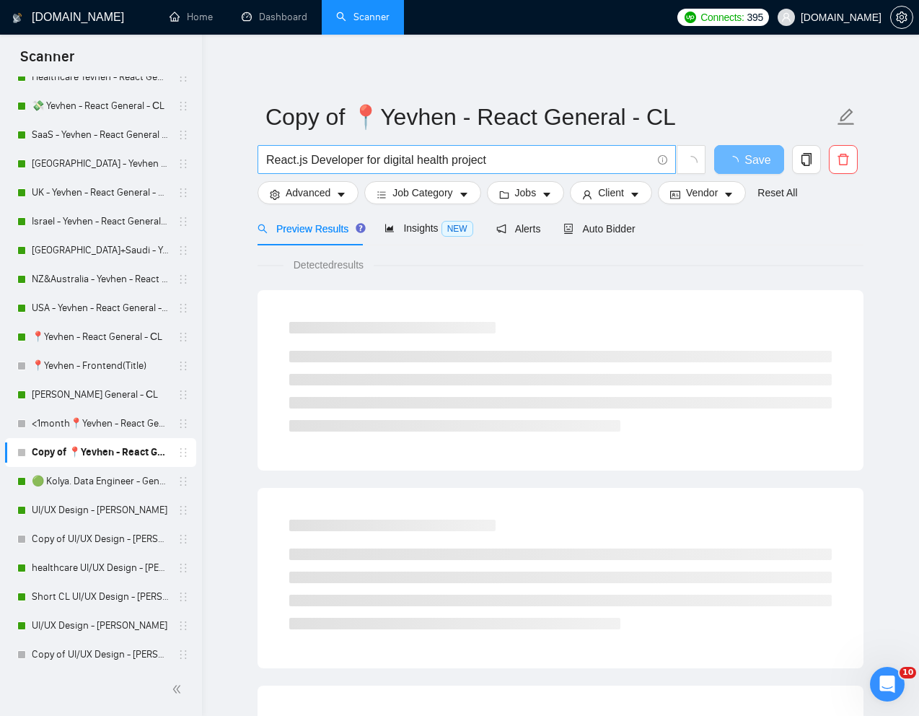
click at [434, 162] on input "React.js Developer for digital health project" at bounding box center [458, 160] width 385 height 18
paste input "Senior frontend developer (React-Nextjs) actively using AI tools"
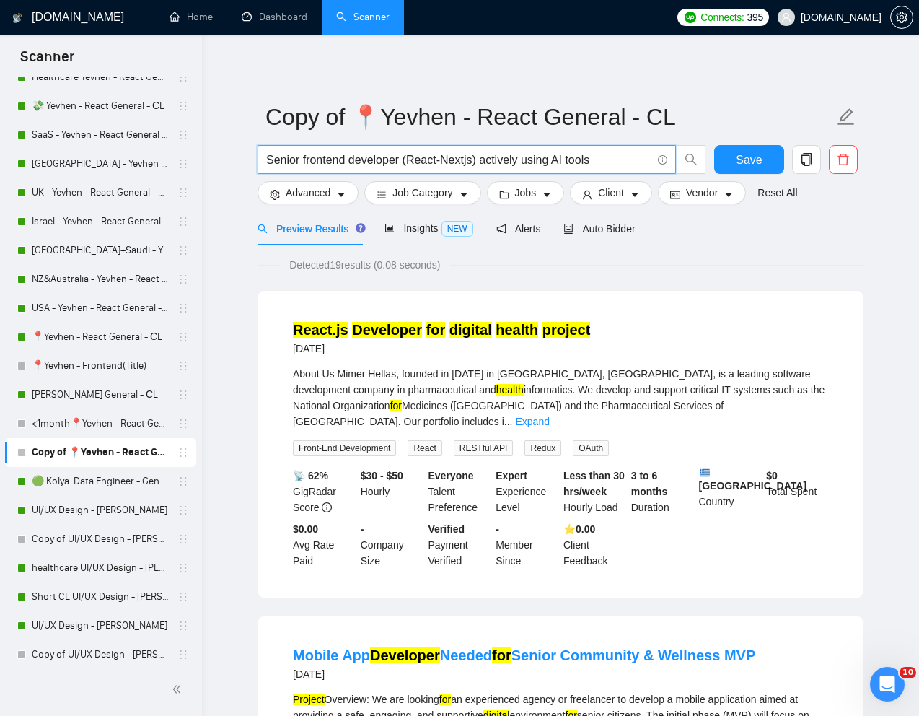
click at [479, 162] on input "Senior frontend developer (React-Nextjs) actively using AI tools" at bounding box center [458, 160] width 385 height 18
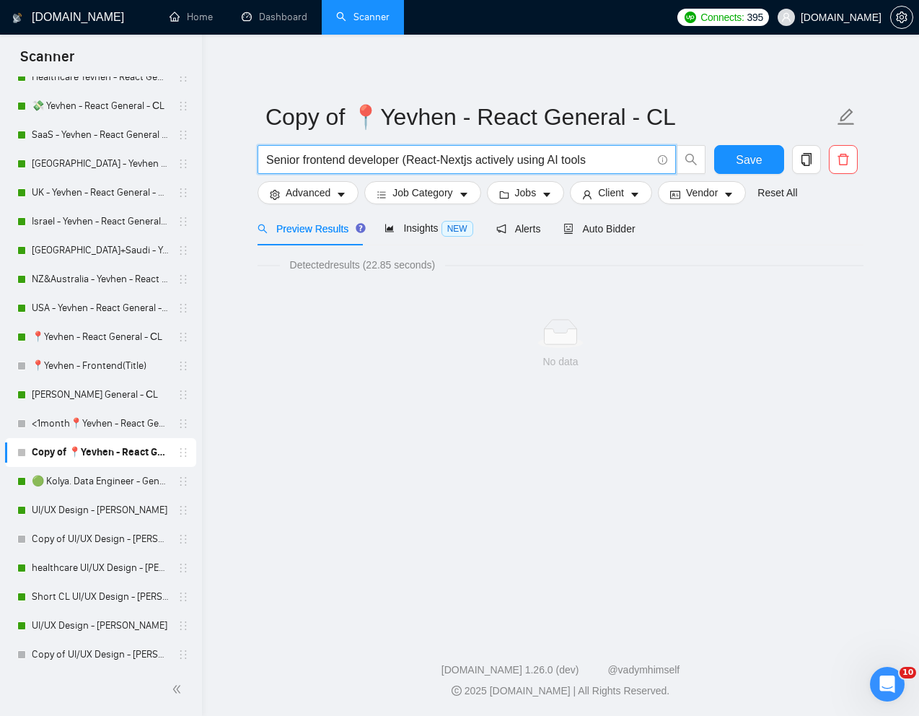
click at [410, 165] on input "Senior frontend developer (React-Nextjs actively using AI tools" at bounding box center [458, 160] width 385 height 18
drag, startPoint x: 473, startPoint y: 161, endPoint x: 403, endPoint y: 159, distance: 70.0
click at [403, 160] on input "Senior frontend developer React-Nextjs actively using AI tools" at bounding box center [458, 160] width 385 height 18
type input "Senior frontend developer actively using AI tools"
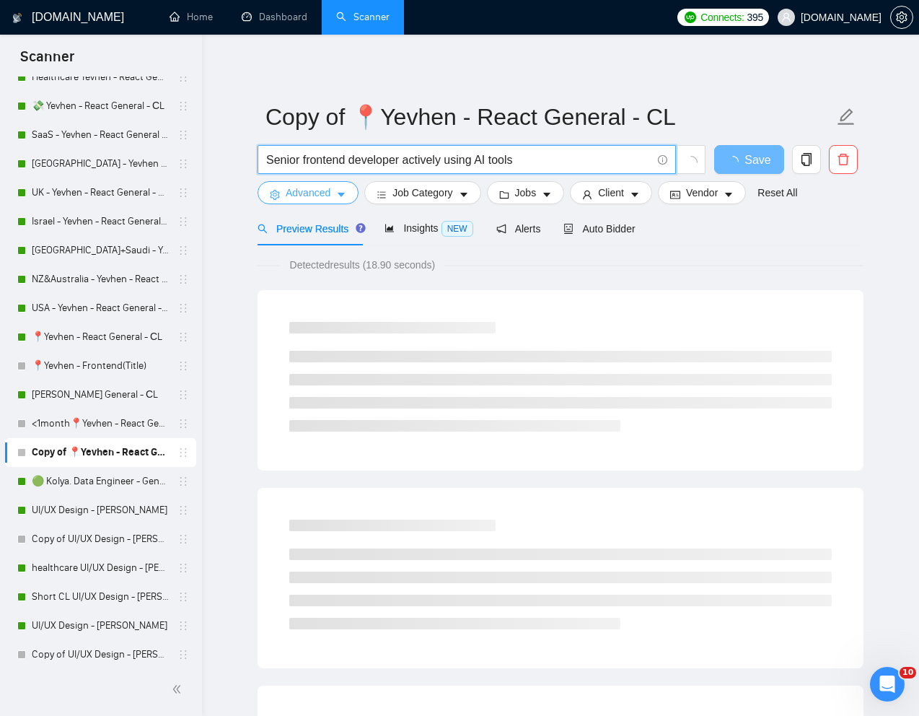
click at [348, 188] on button "Advanced" at bounding box center [308, 192] width 101 height 23
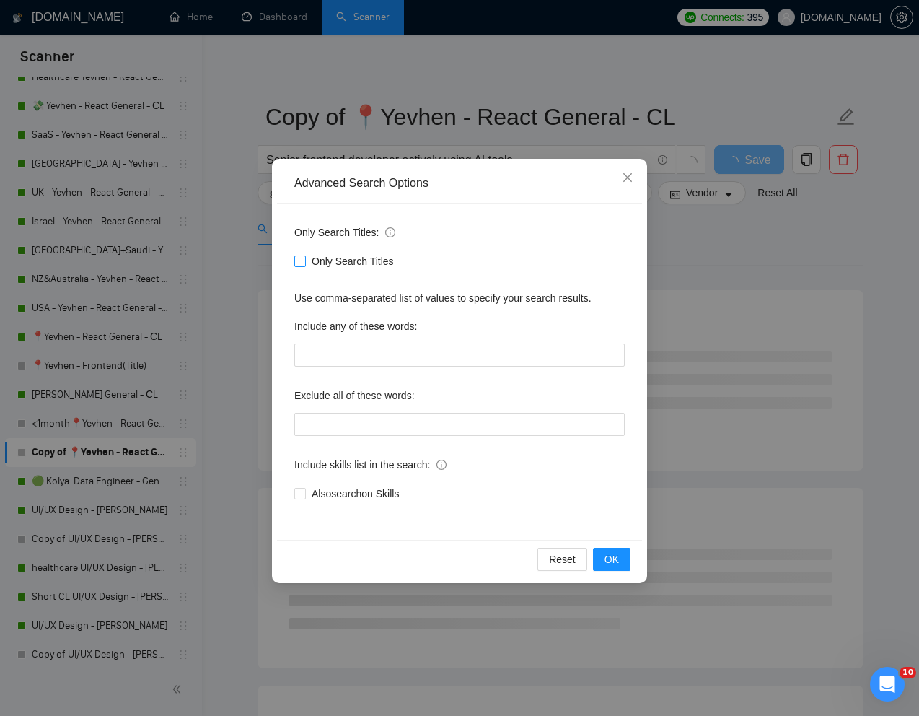
click at [297, 261] on input "Only Search Titles" at bounding box center [299, 260] width 10 height 10
checkbox input "true"
click at [597, 556] on button "OK" at bounding box center [612, 559] width 38 height 23
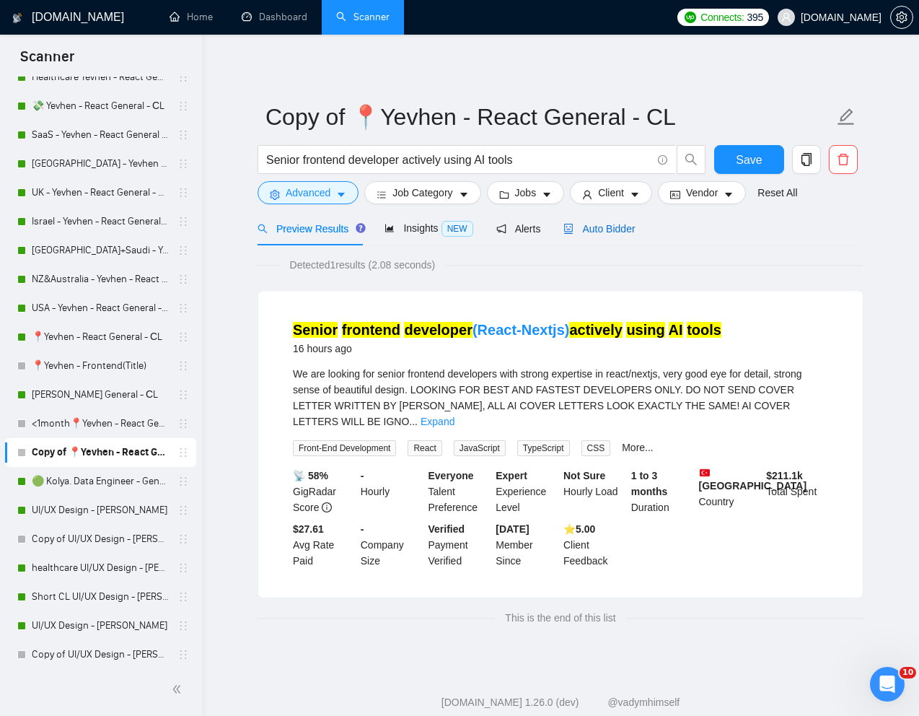
click at [615, 227] on span "Auto Bidder" at bounding box center [599, 229] width 71 height 12
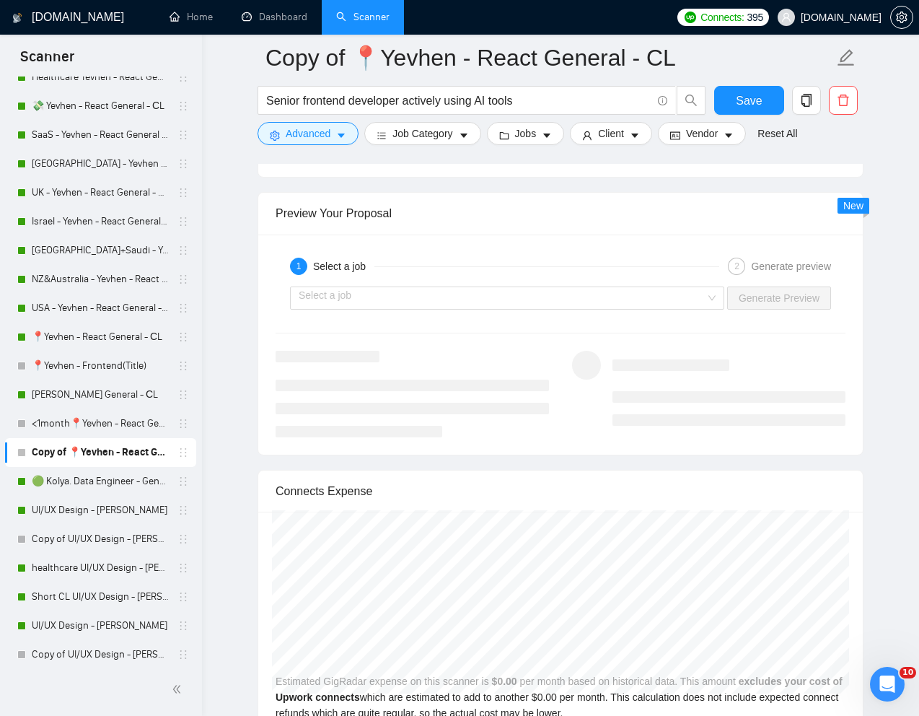
scroll to position [2848, 0]
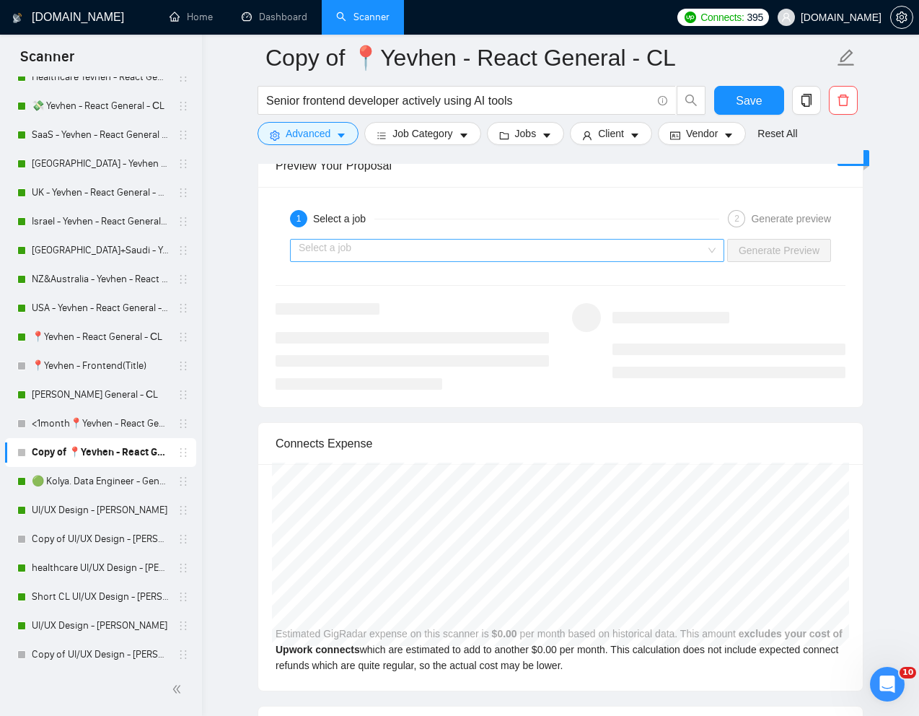
click at [699, 261] on input "search" at bounding box center [502, 251] width 407 height 22
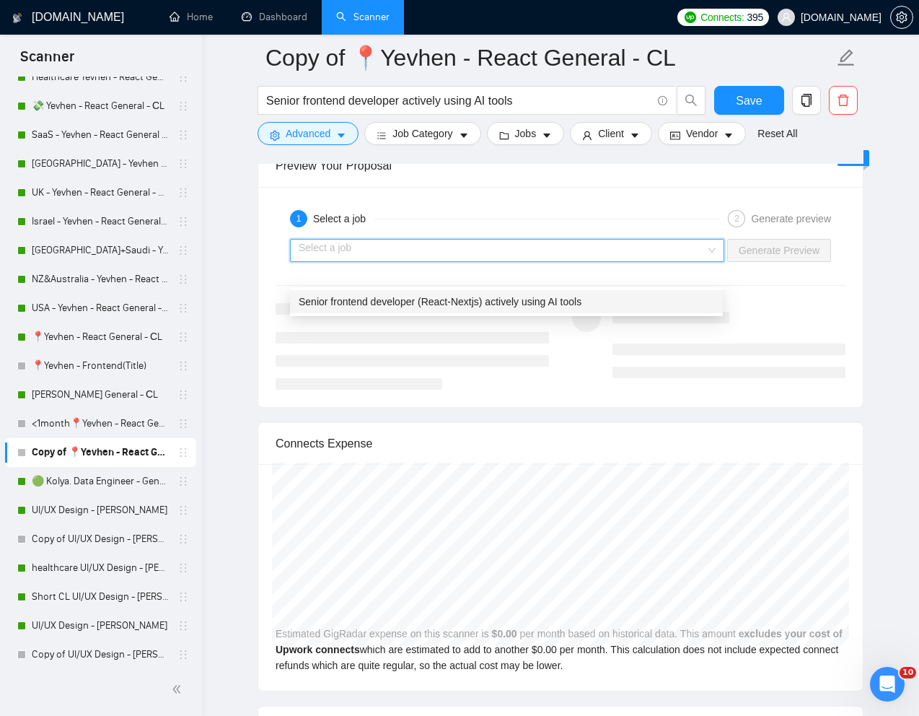
click at [631, 294] on div "Senior frontend developer (React-Nextjs) actively using AI tools" at bounding box center [507, 302] width 416 height 16
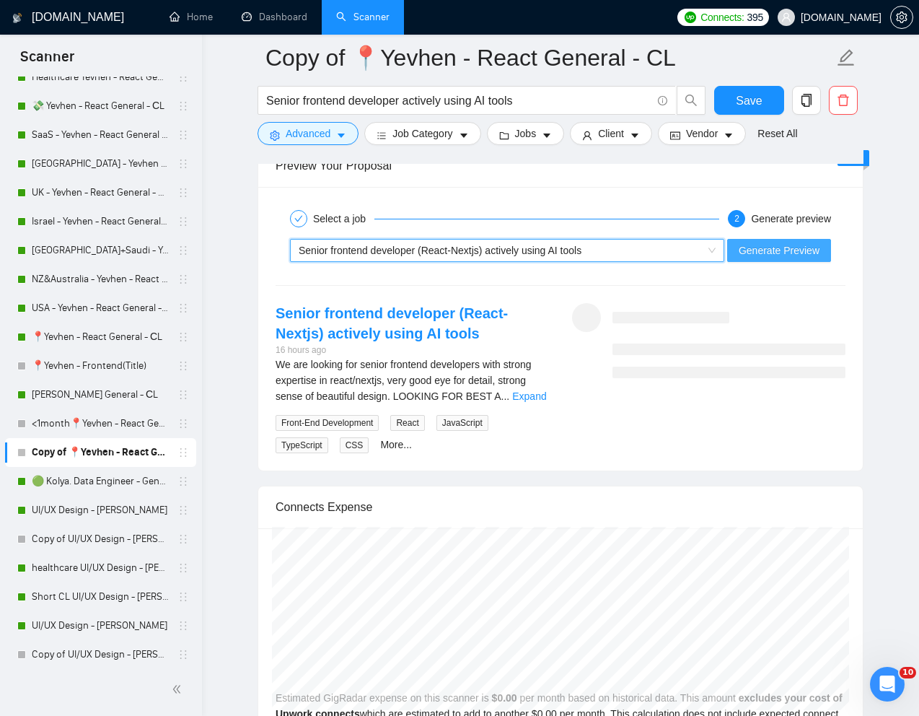
click at [776, 258] on span "Generate Preview" at bounding box center [779, 250] width 81 height 16
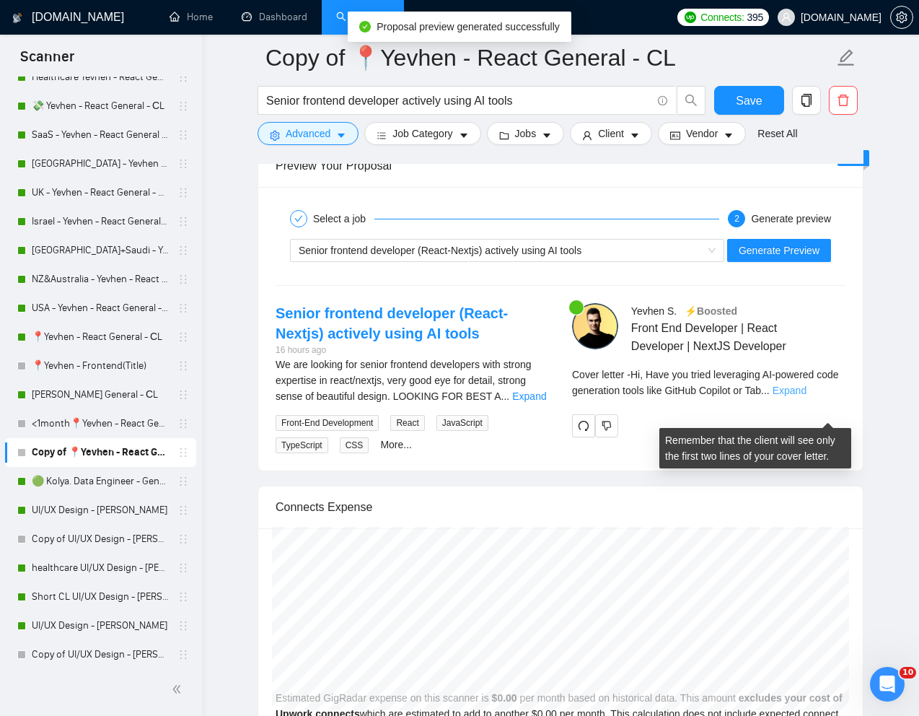
click at [807, 396] on link "Expand" at bounding box center [790, 391] width 34 height 12
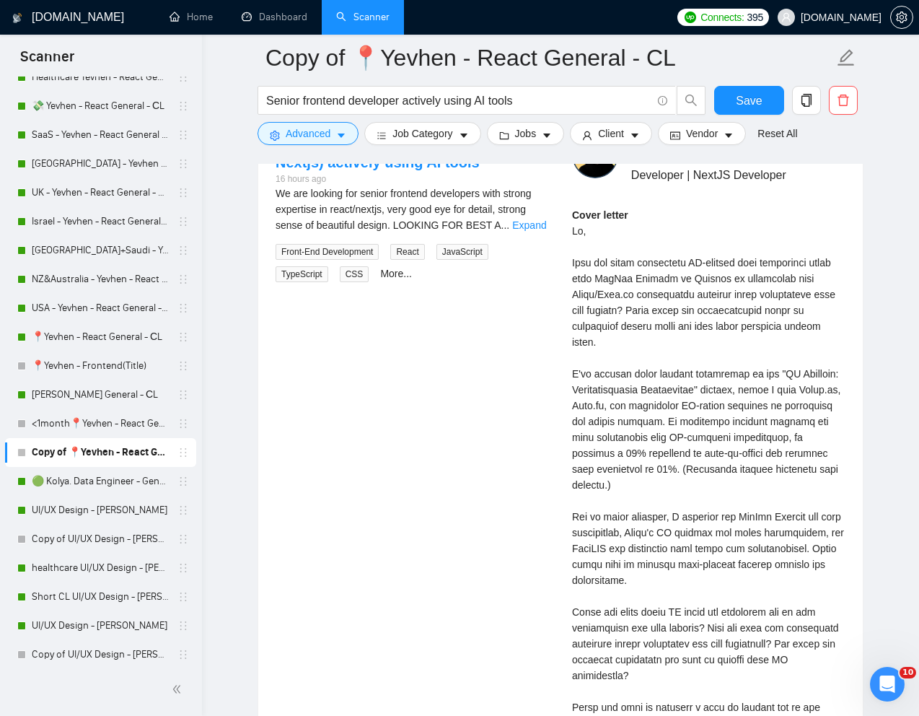
scroll to position [3020, 0]
